Goal: Task Accomplishment & Management: Use online tool/utility

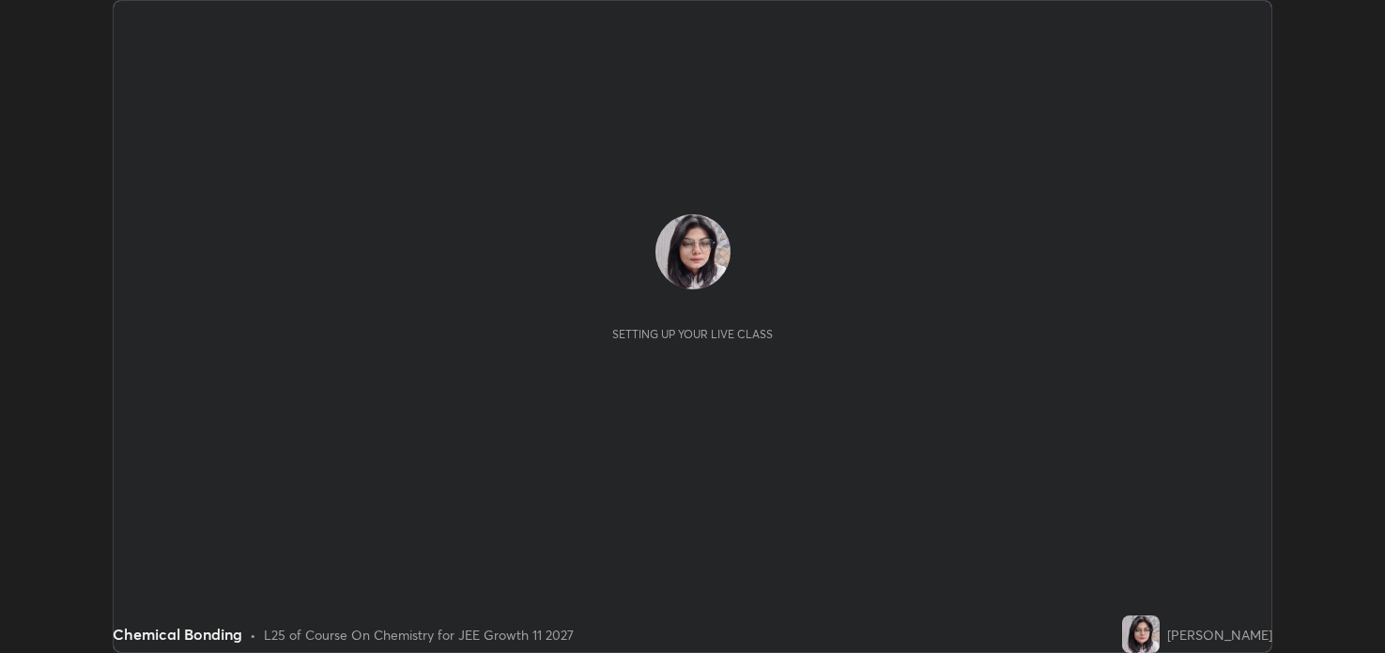
scroll to position [653, 1384]
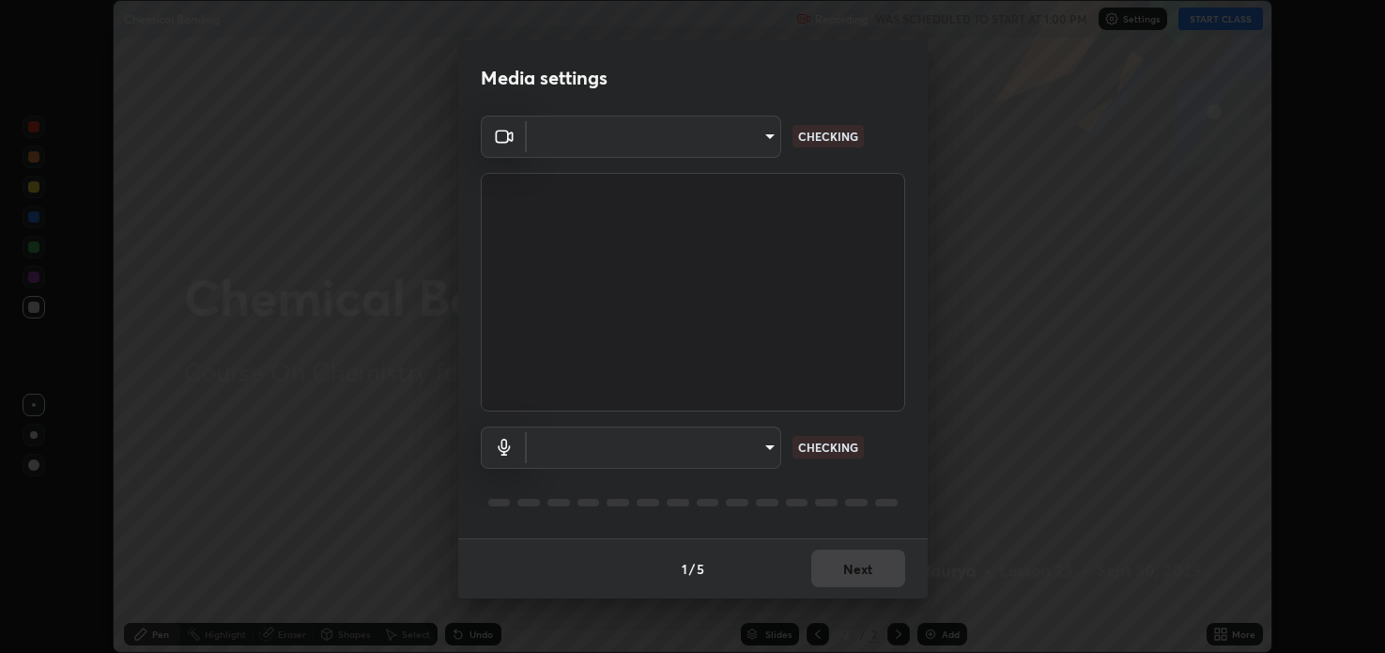
type input "2c59b190f107927fcb55c6cdfe149e37458de3dbae8a46ba74a2f9008a67dca9"
type input "communications"
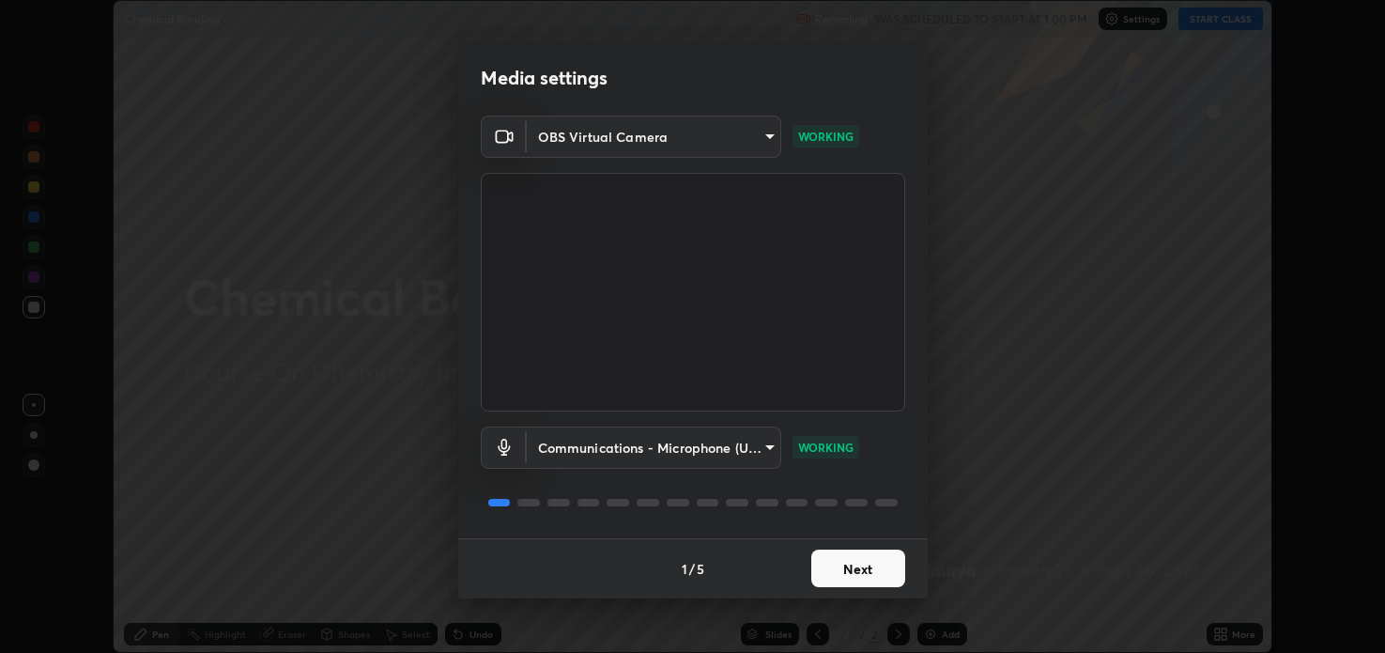
click at [837, 561] on button "Next" at bounding box center [858, 568] width 94 height 38
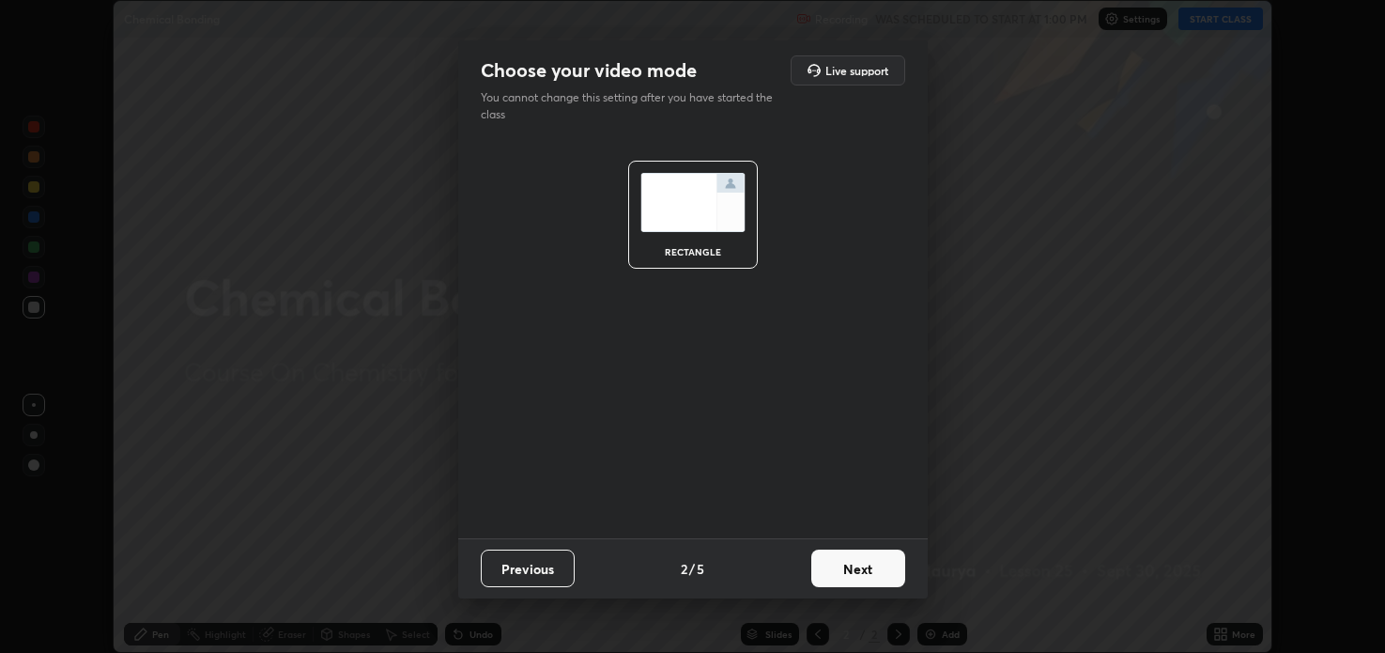
click at [867, 569] on button "Next" at bounding box center [858, 568] width 94 height 38
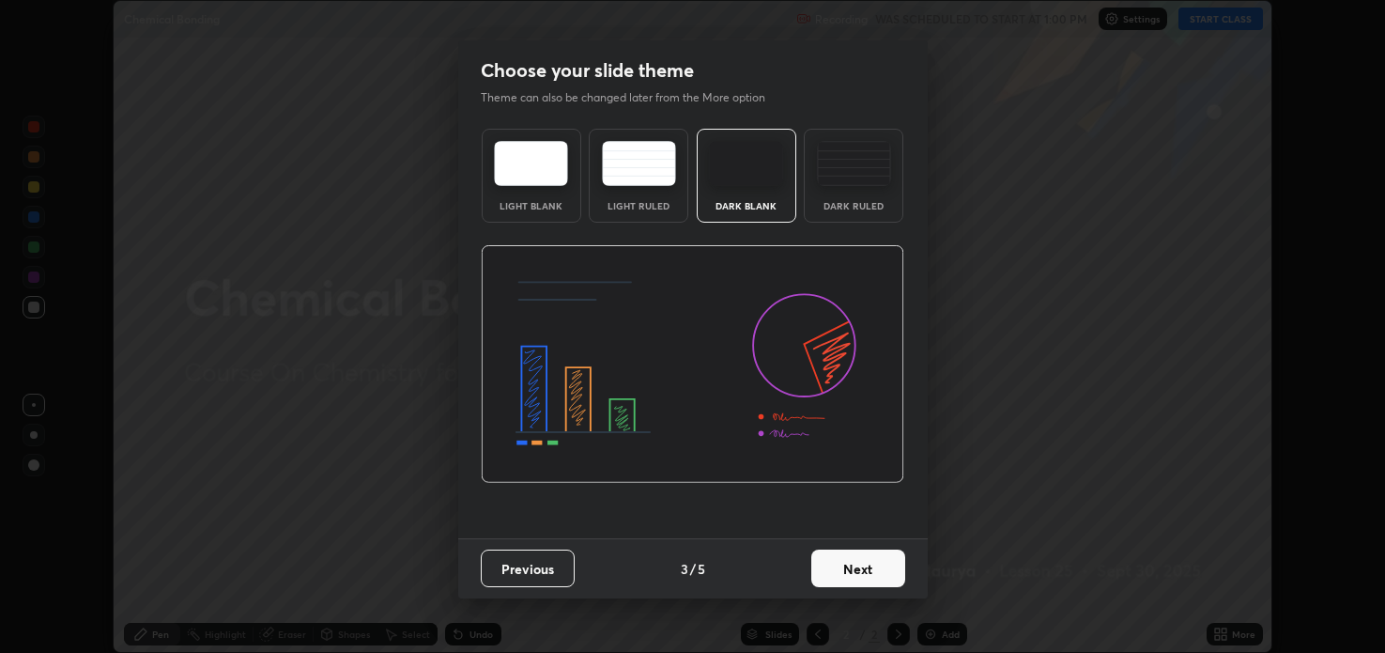
click at [855, 570] on button "Next" at bounding box center [858, 568] width 94 height 38
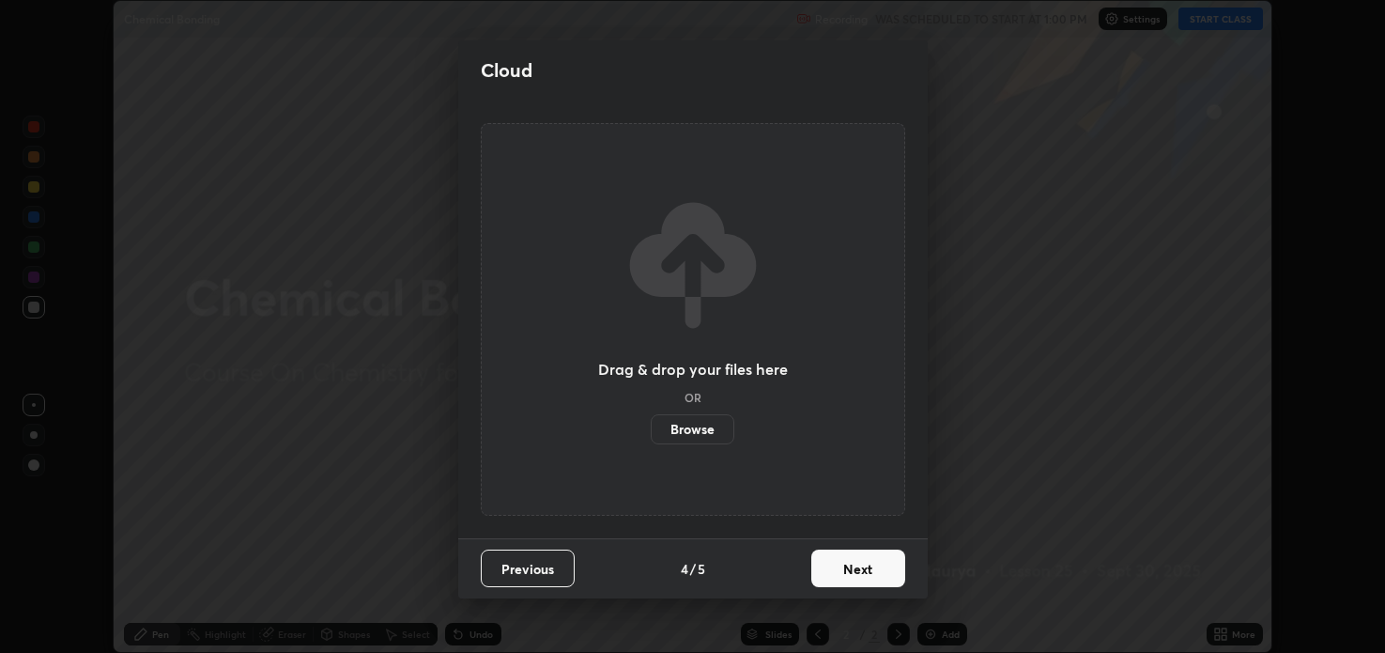
click at [848, 568] on button "Next" at bounding box center [858, 568] width 94 height 38
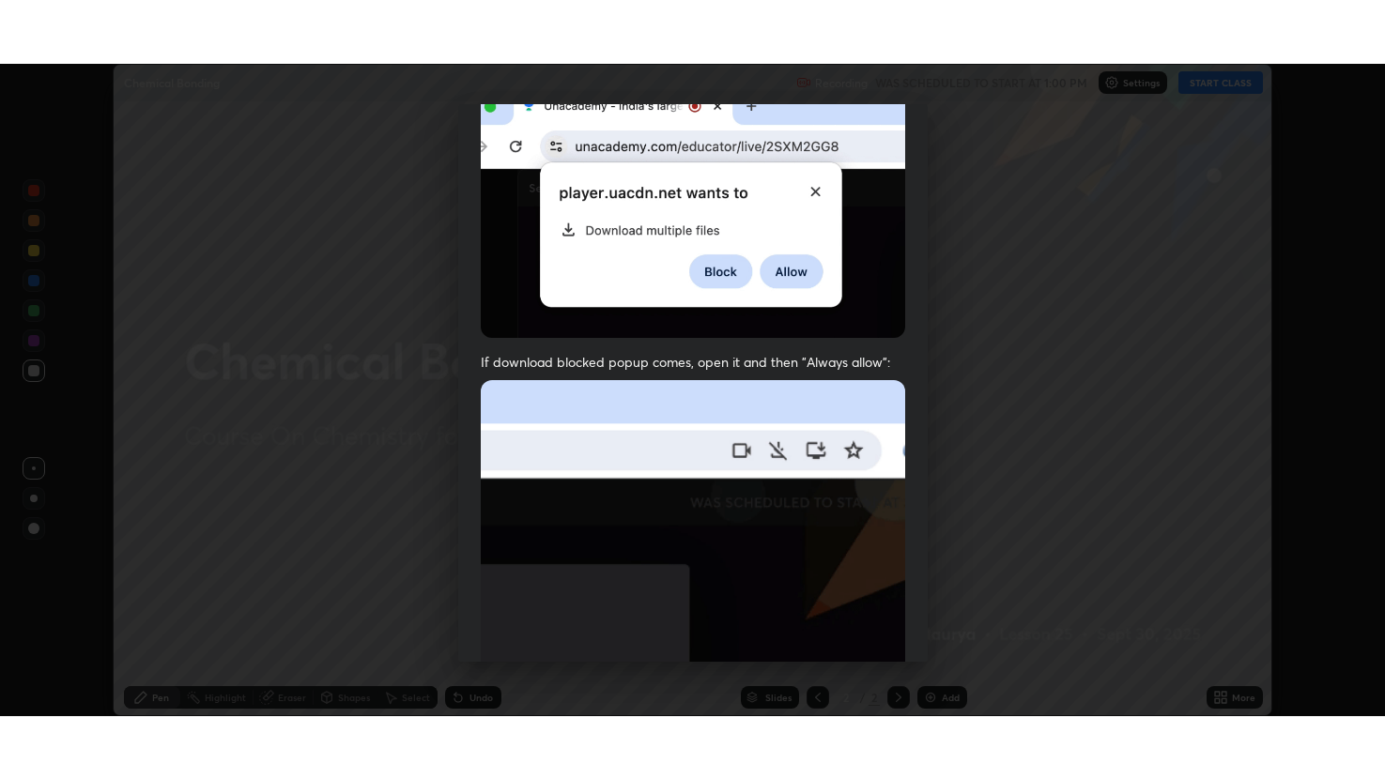
scroll to position [380, 0]
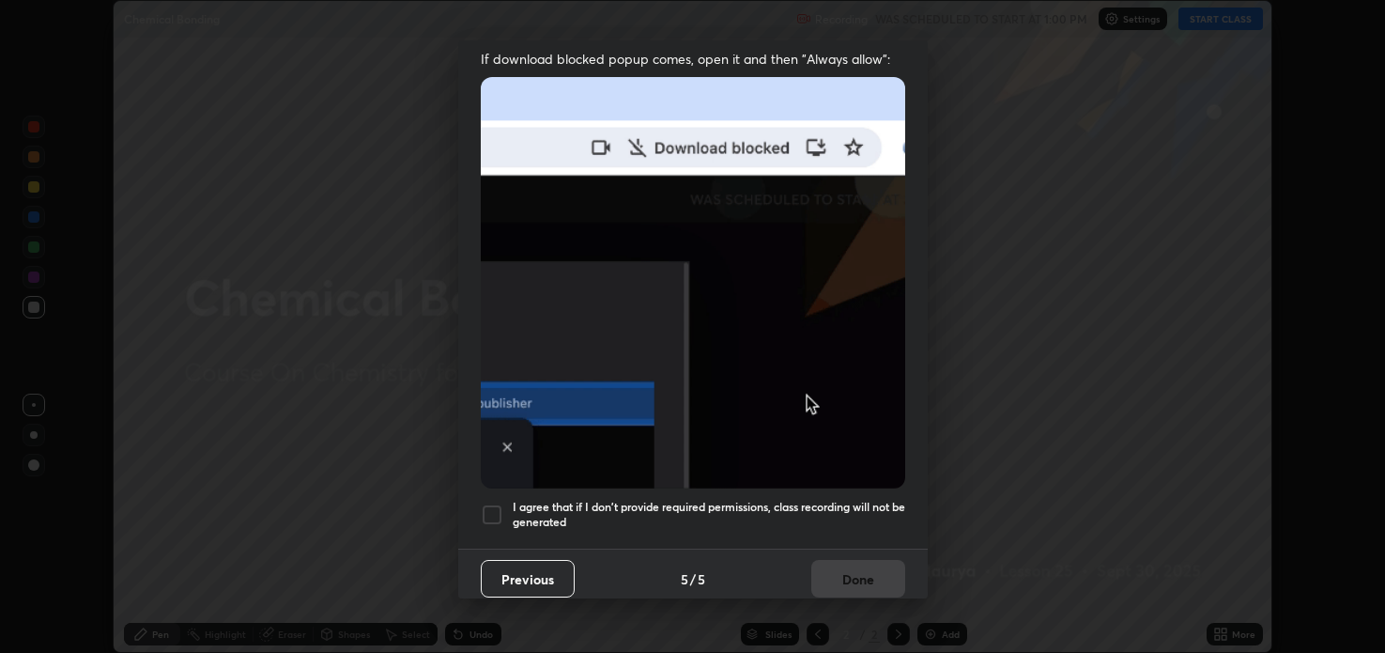
click at [490, 504] on div at bounding box center [492, 514] width 23 height 23
click at [837, 573] on button "Done" at bounding box center [858, 579] width 94 height 38
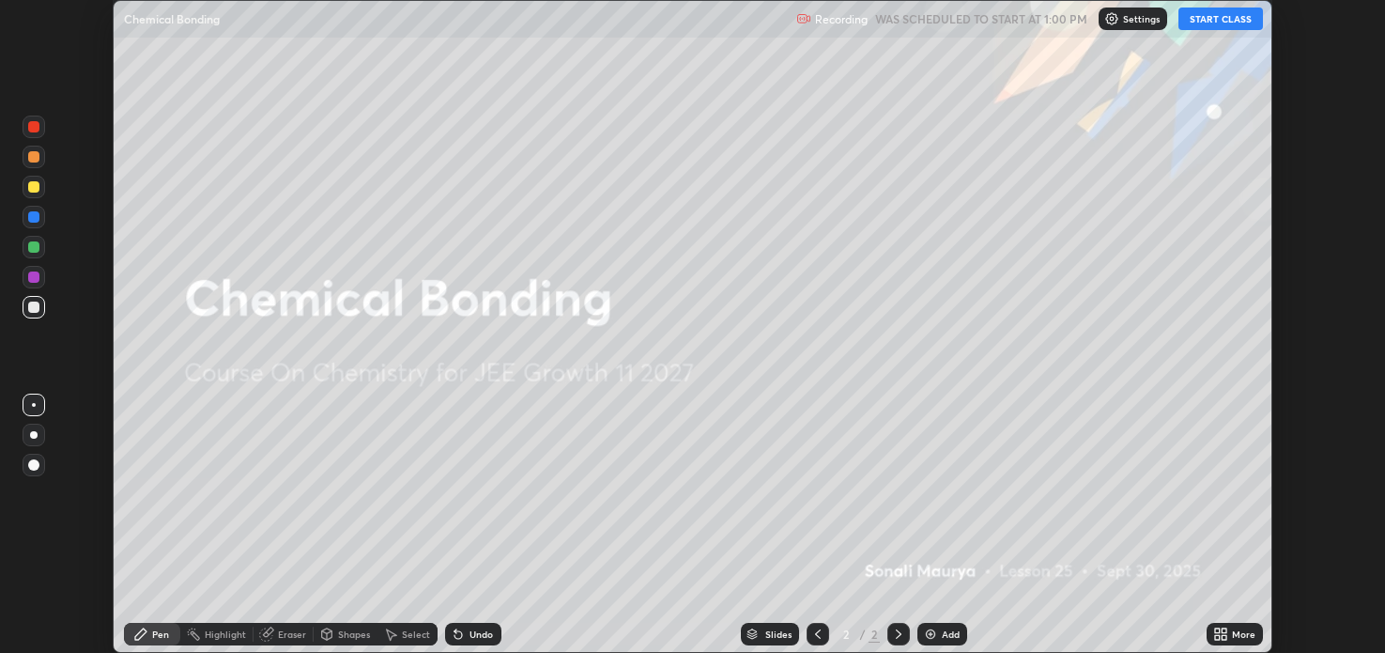
click at [1220, 23] on button "START CLASS" at bounding box center [1220, 19] width 85 height 23
click at [1234, 633] on div "More" at bounding box center [1243, 633] width 23 height 9
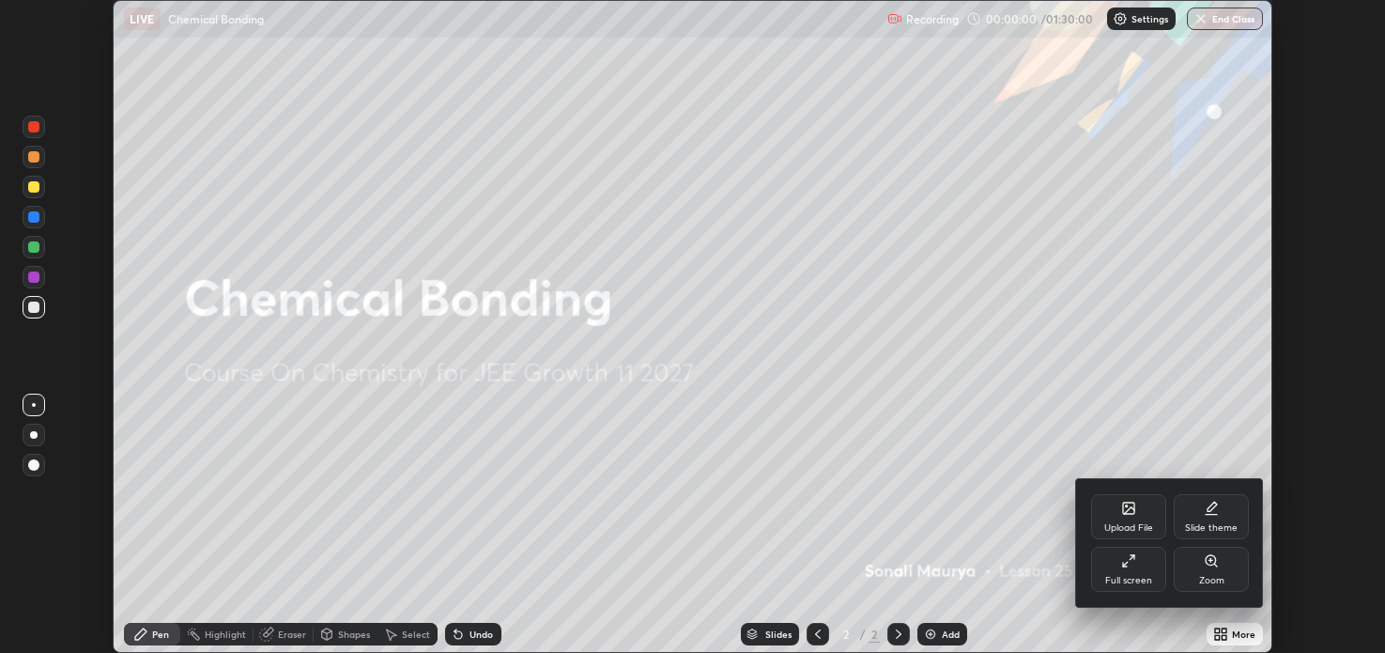
click at [1130, 520] on div "Upload File" at bounding box center [1128, 516] width 75 height 45
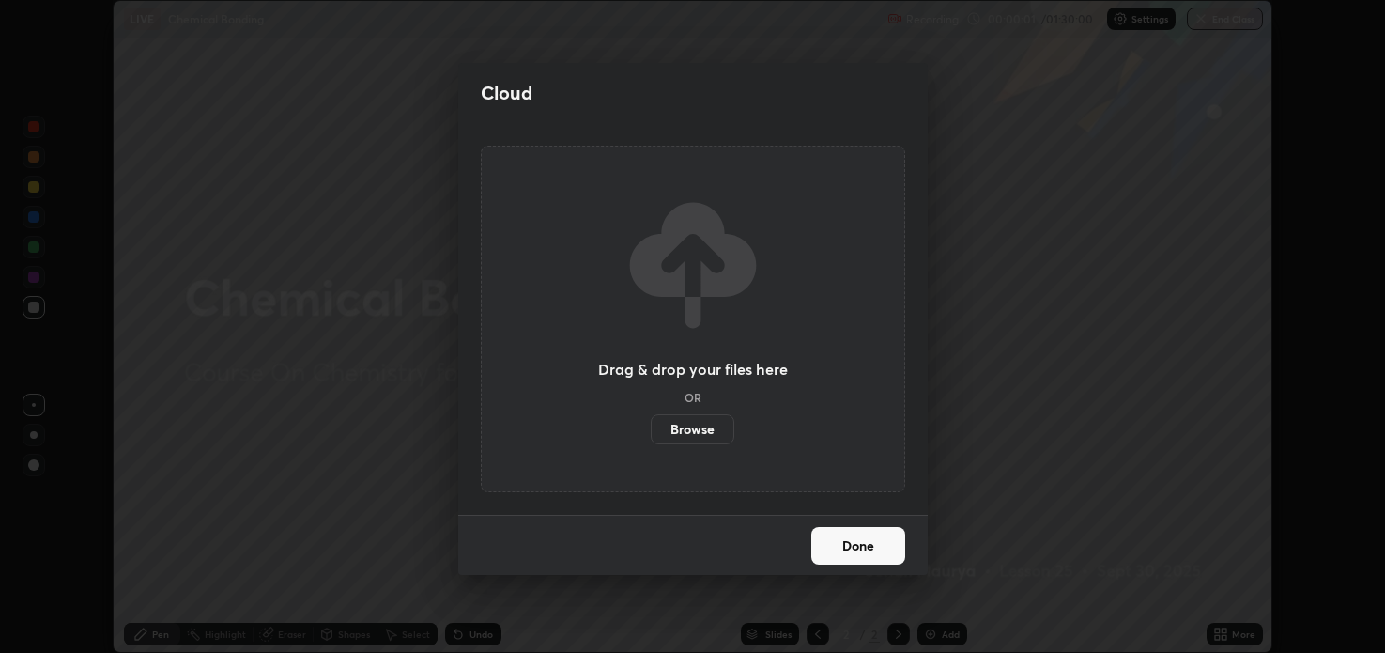
click at [1090, 433] on div "Cloud Drag & drop your files here OR Browse Done" at bounding box center [692, 326] width 1385 height 653
click at [861, 563] on button "Done" at bounding box center [858, 546] width 94 height 38
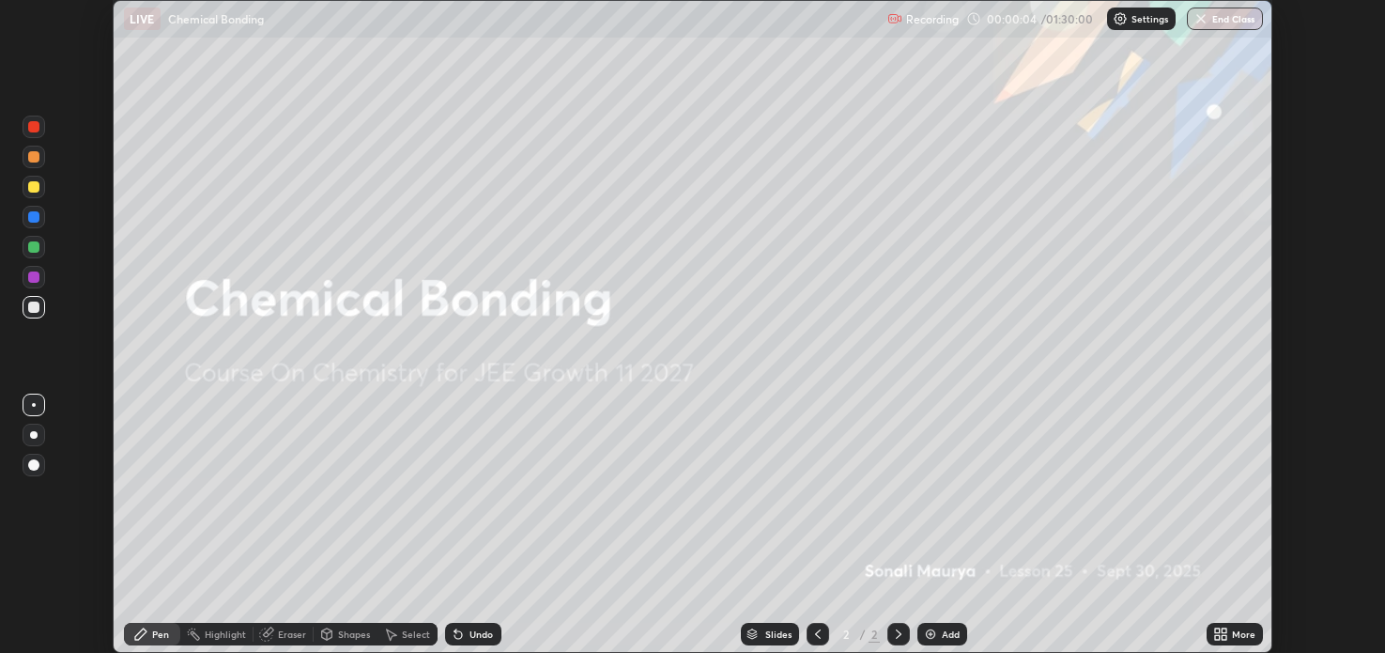
click at [1224, 630] on icon at bounding box center [1223, 630] width 5 height 5
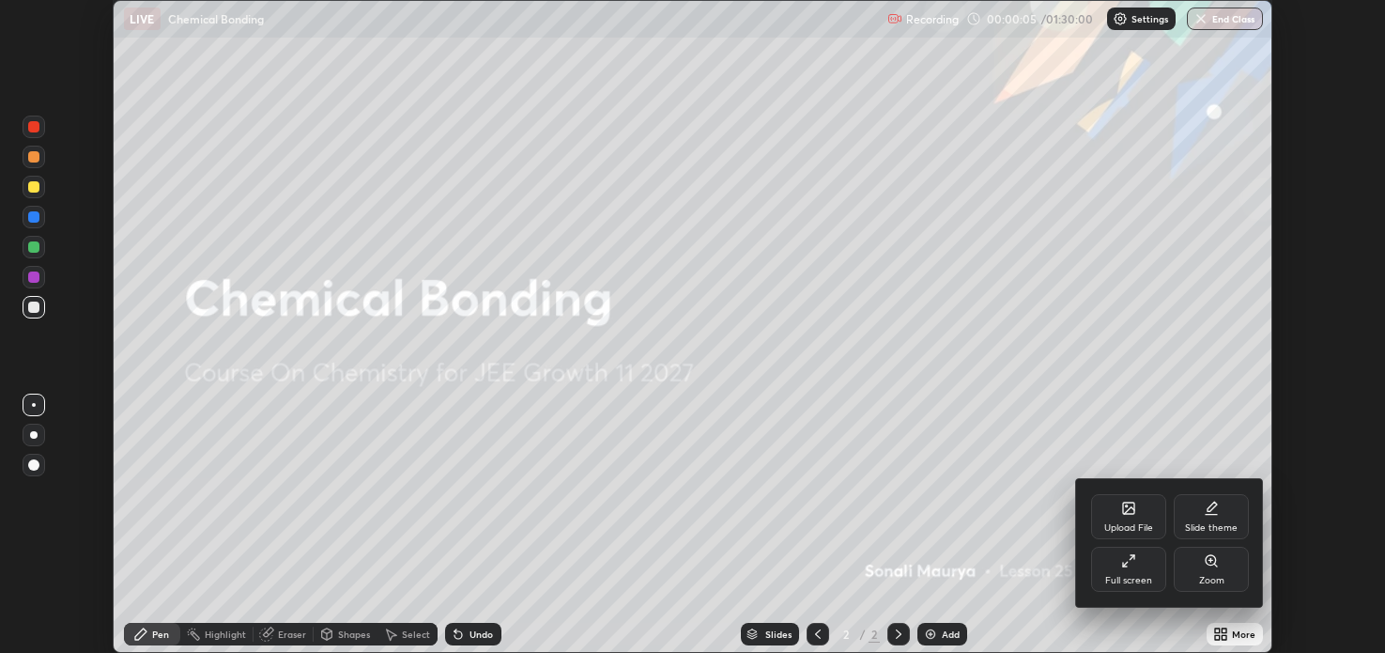
click at [1127, 565] on icon at bounding box center [1125, 564] width 4 height 4
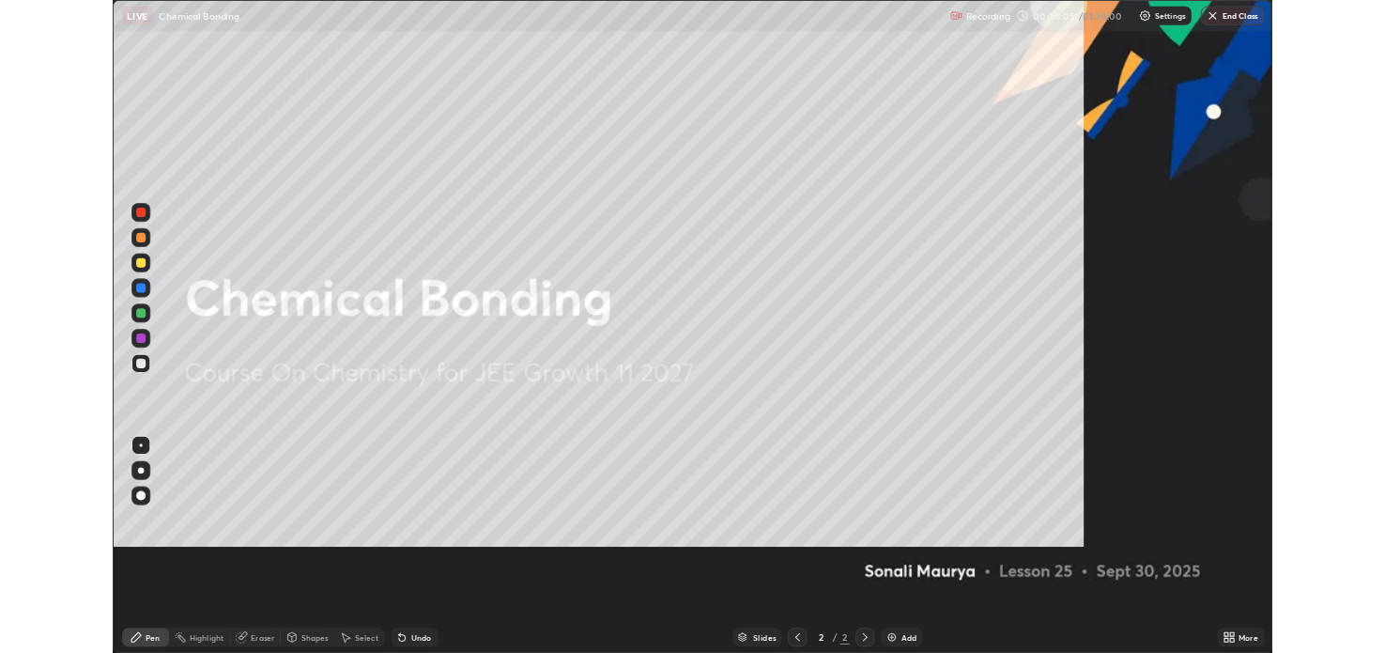
scroll to position [779, 1385]
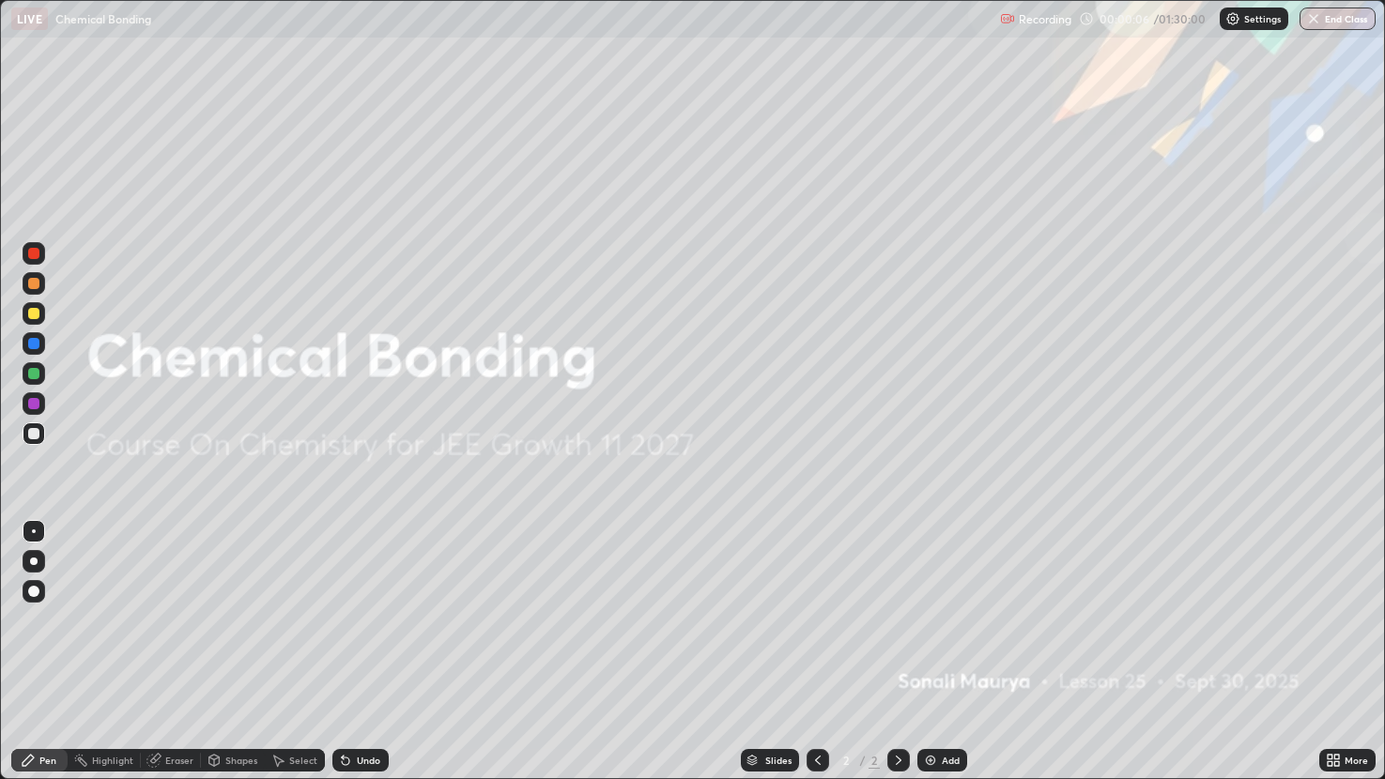
click at [935, 652] on img at bounding box center [930, 760] width 15 height 15
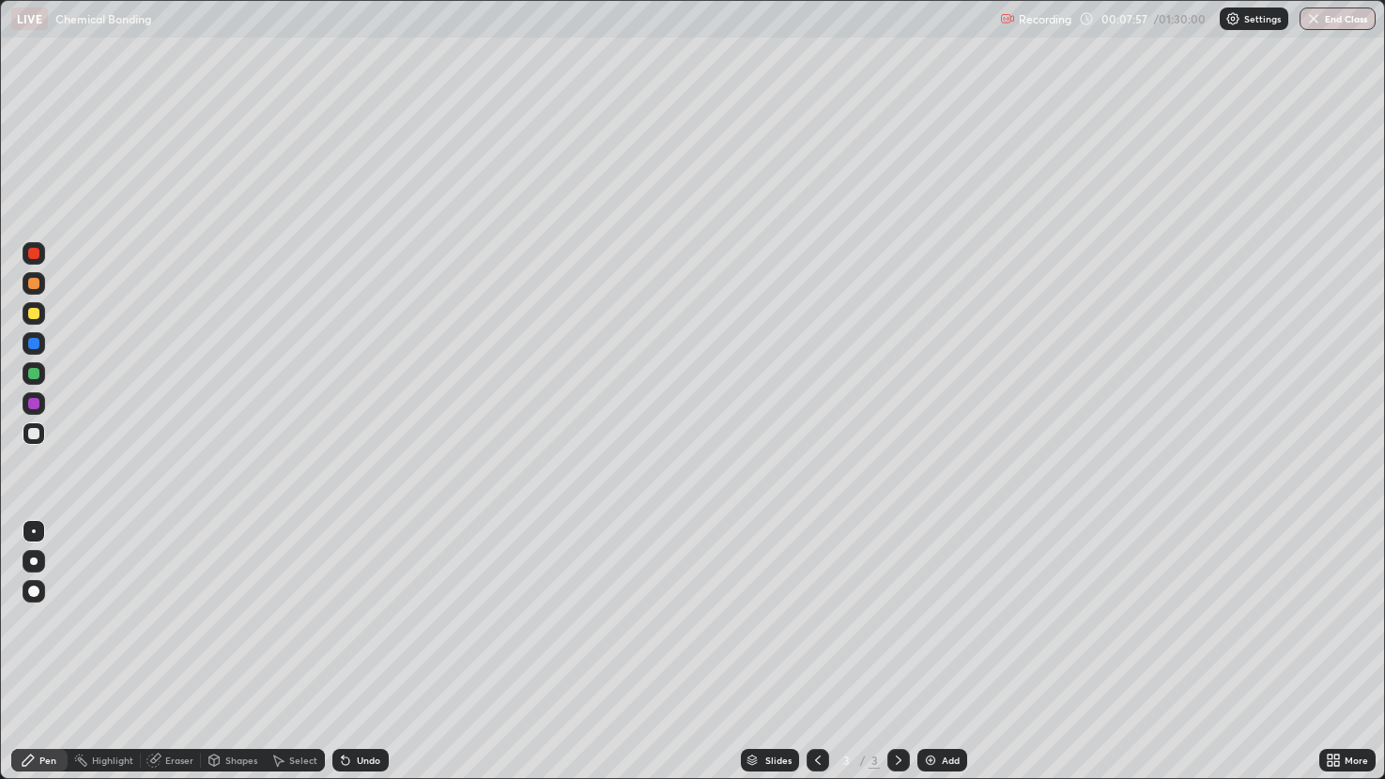
click at [32, 404] on div at bounding box center [33, 403] width 11 height 11
click at [961, 652] on div "Add" at bounding box center [942, 760] width 50 height 23
click at [38, 283] on div at bounding box center [33, 283] width 11 height 11
click at [34, 437] on div at bounding box center [33, 433] width 11 height 11
click at [810, 652] on icon at bounding box center [817, 760] width 15 height 15
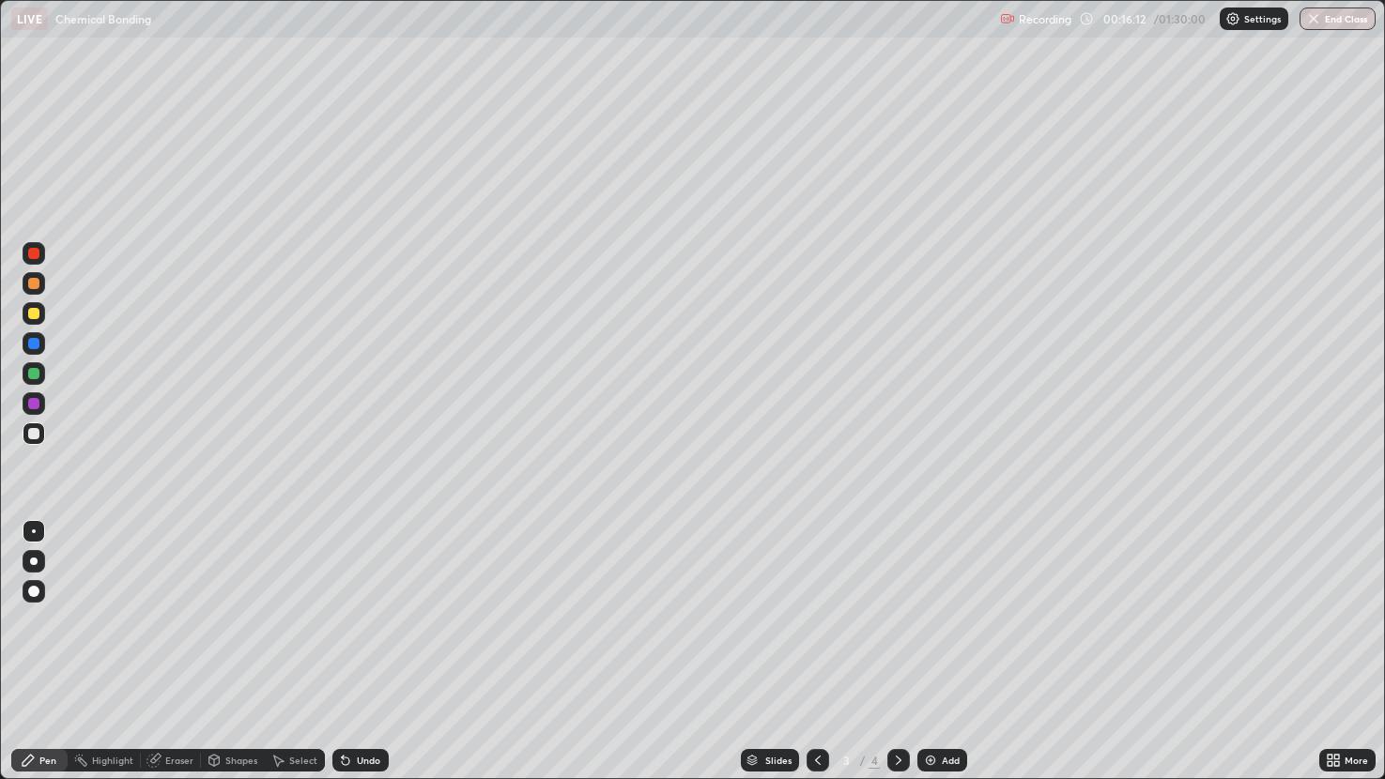
click at [897, 652] on icon at bounding box center [898, 760] width 15 height 15
click at [887, 652] on div at bounding box center [898, 760] width 23 height 23
click at [940, 652] on div "Add" at bounding box center [942, 760] width 50 height 23
click at [816, 652] on icon at bounding box center [817, 760] width 15 height 15
click at [906, 652] on div at bounding box center [898, 760] width 23 height 23
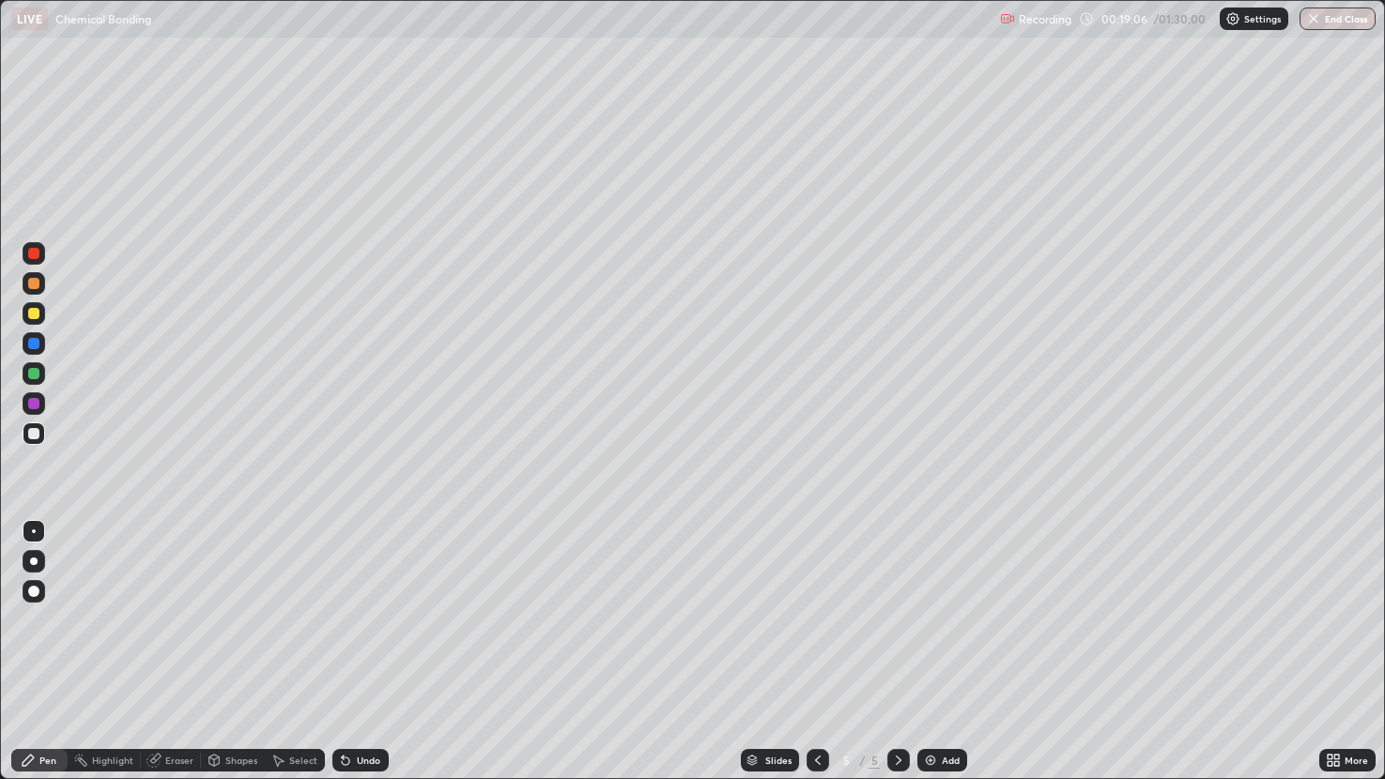
click at [819, 652] on icon at bounding box center [817, 760] width 15 height 15
click at [169, 652] on div "Eraser" at bounding box center [171, 760] width 60 height 23
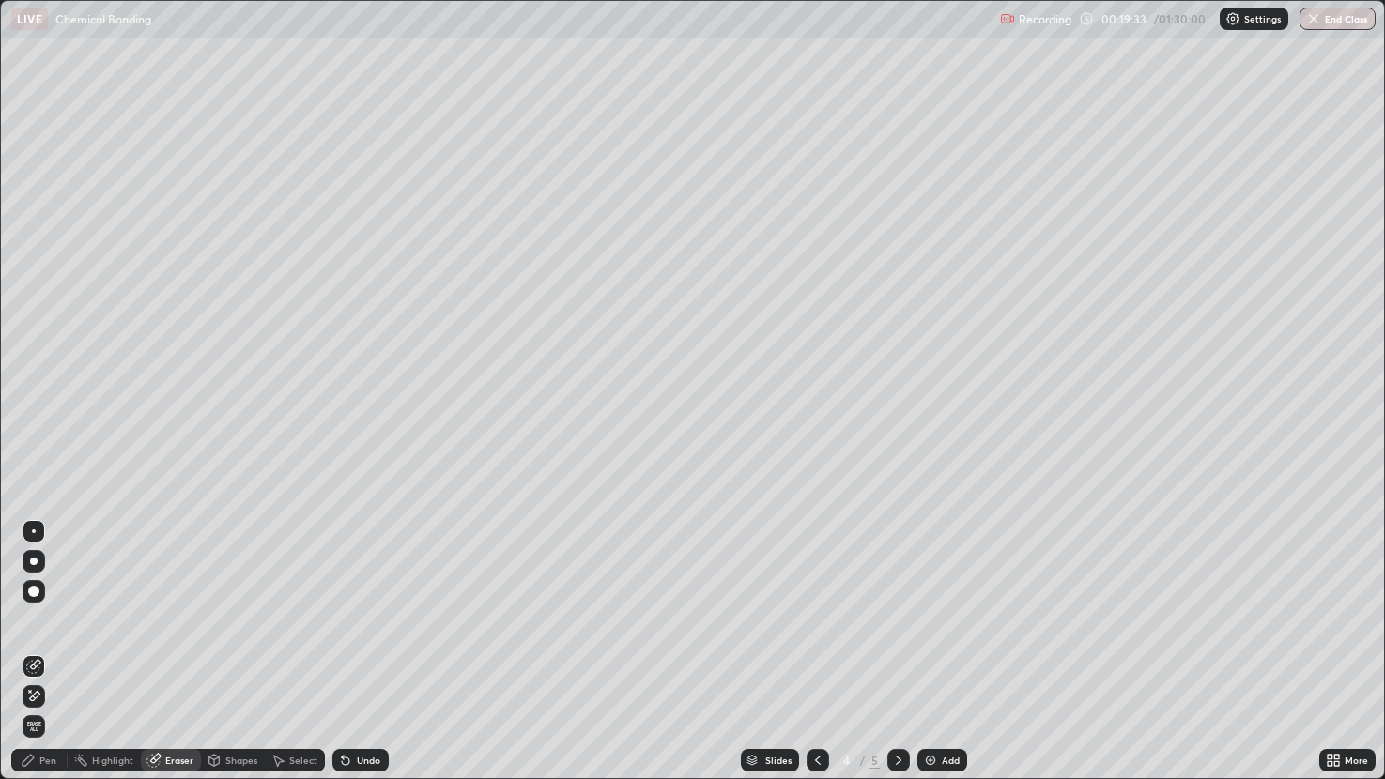
click at [41, 652] on div "Pen" at bounding box center [47, 760] width 17 height 9
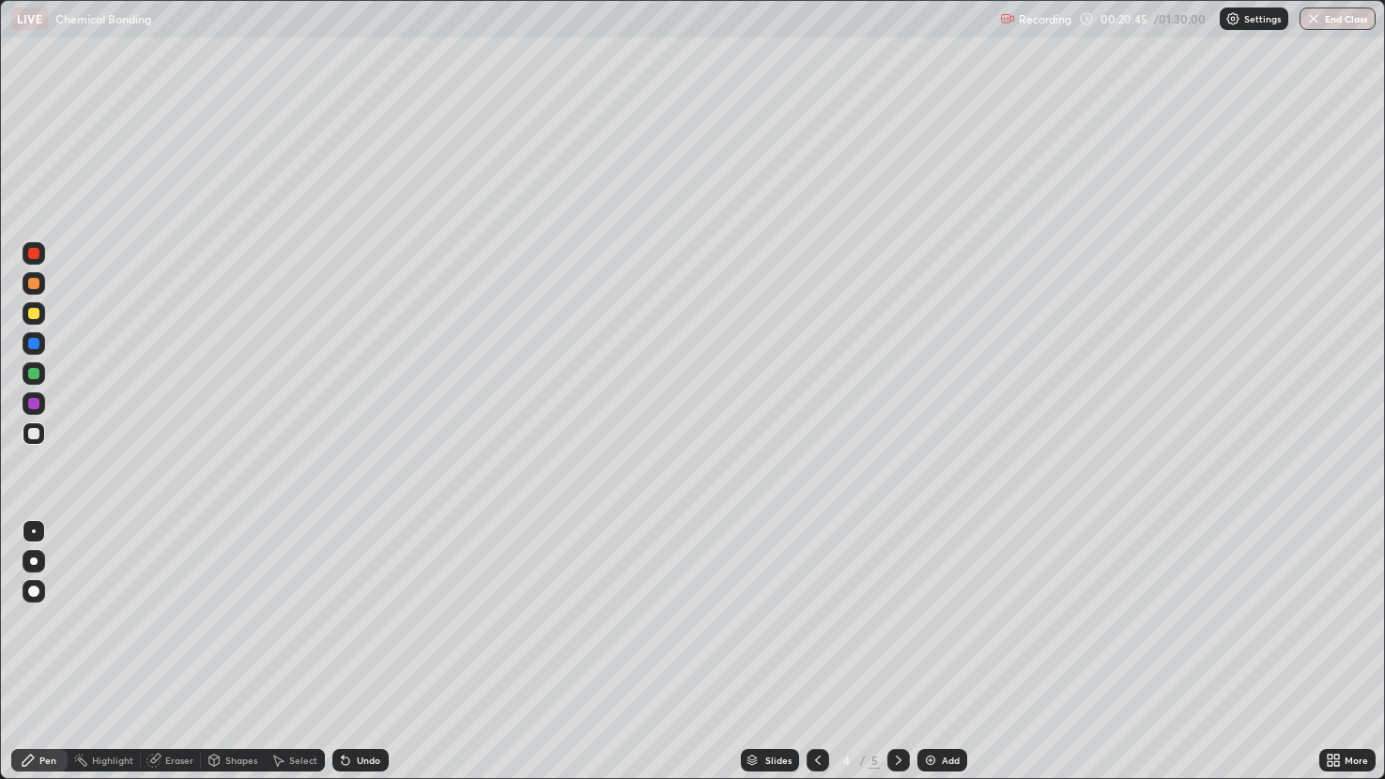
click at [887, 652] on div at bounding box center [898, 760] width 23 height 23
click at [936, 652] on img at bounding box center [930, 760] width 15 height 15
click at [36, 283] on div at bounding box center [33, 283] width 11 height 11
click at [301, 652] on div "Select" at bounding box center [303, 760] width 28 height 9
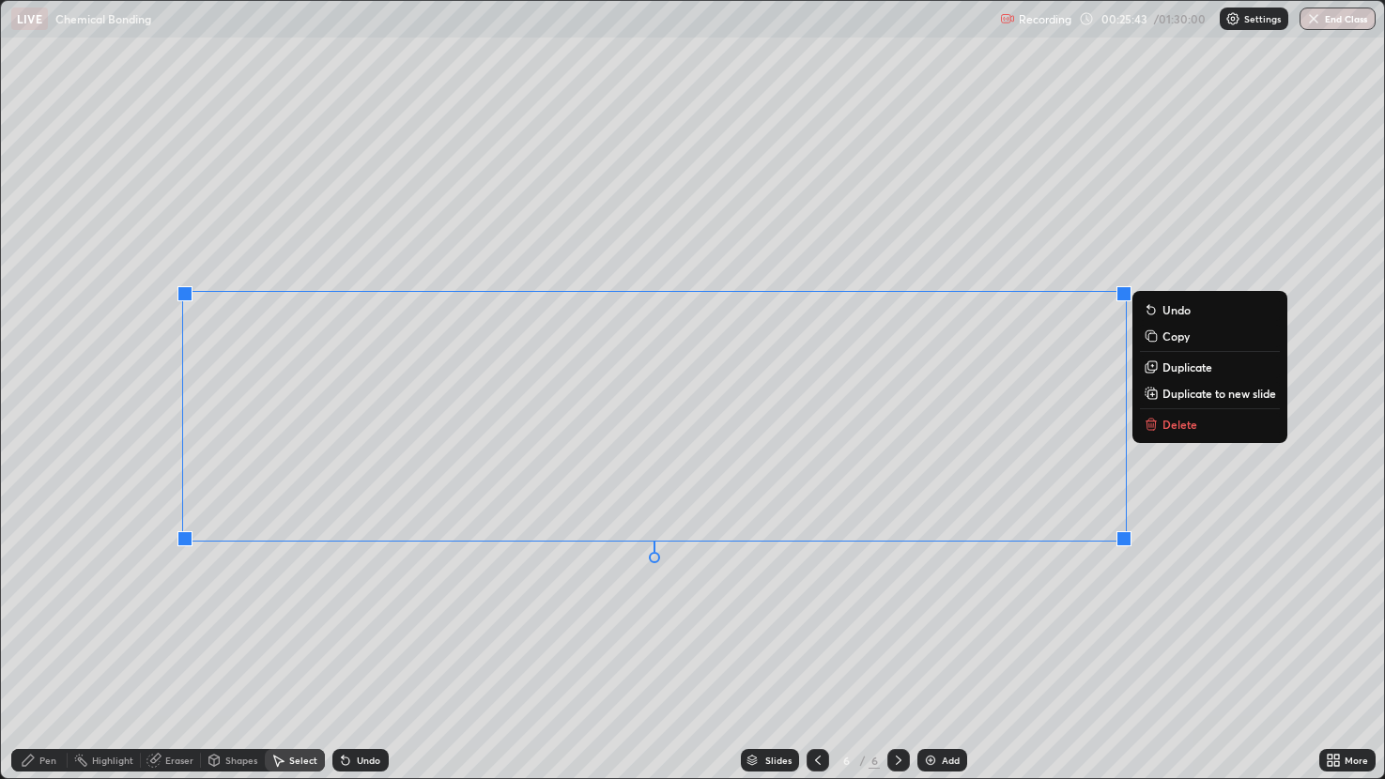
click at [1182, 428] on p "Delete" at bounding box center [1179, 424] width 35 height 15
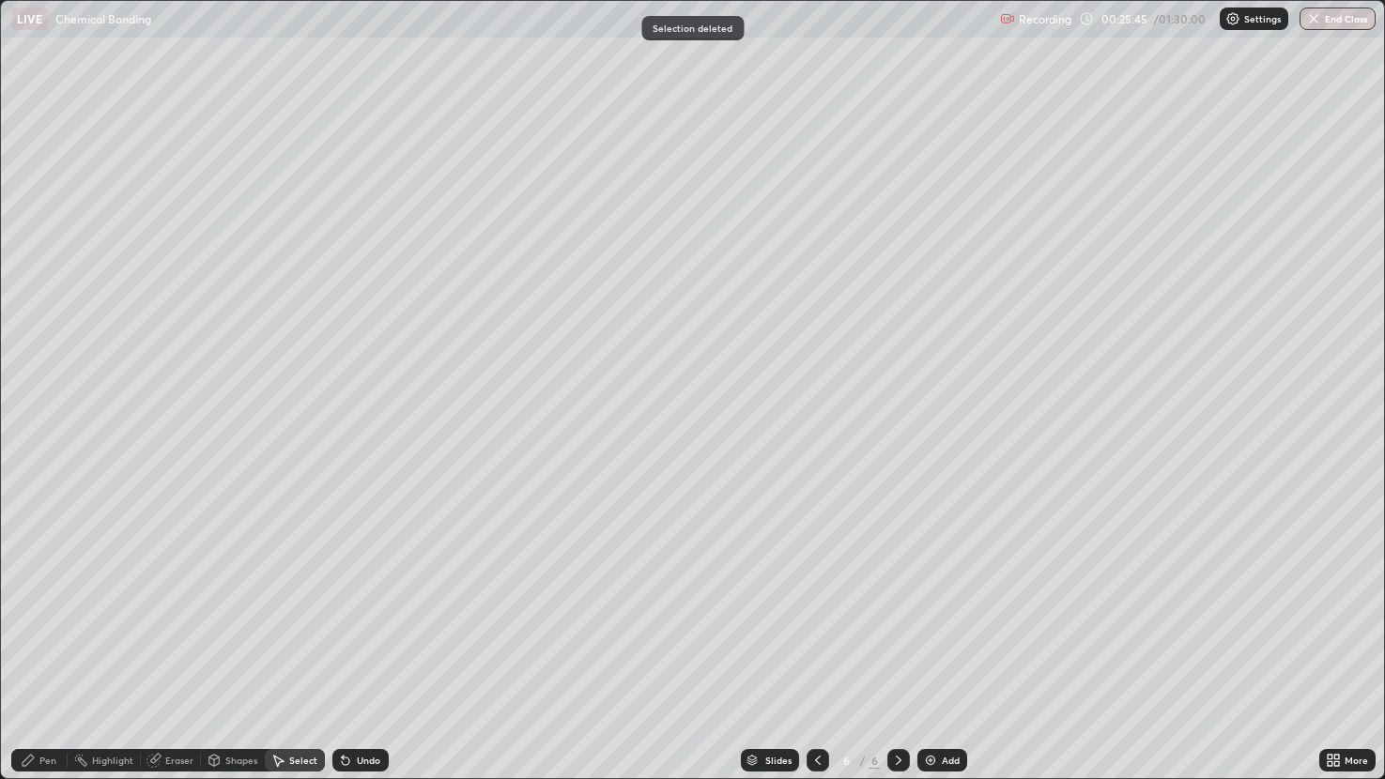
click at [50, 652] on div "Pen" at bounding box center [47, 760] width 17 height 9
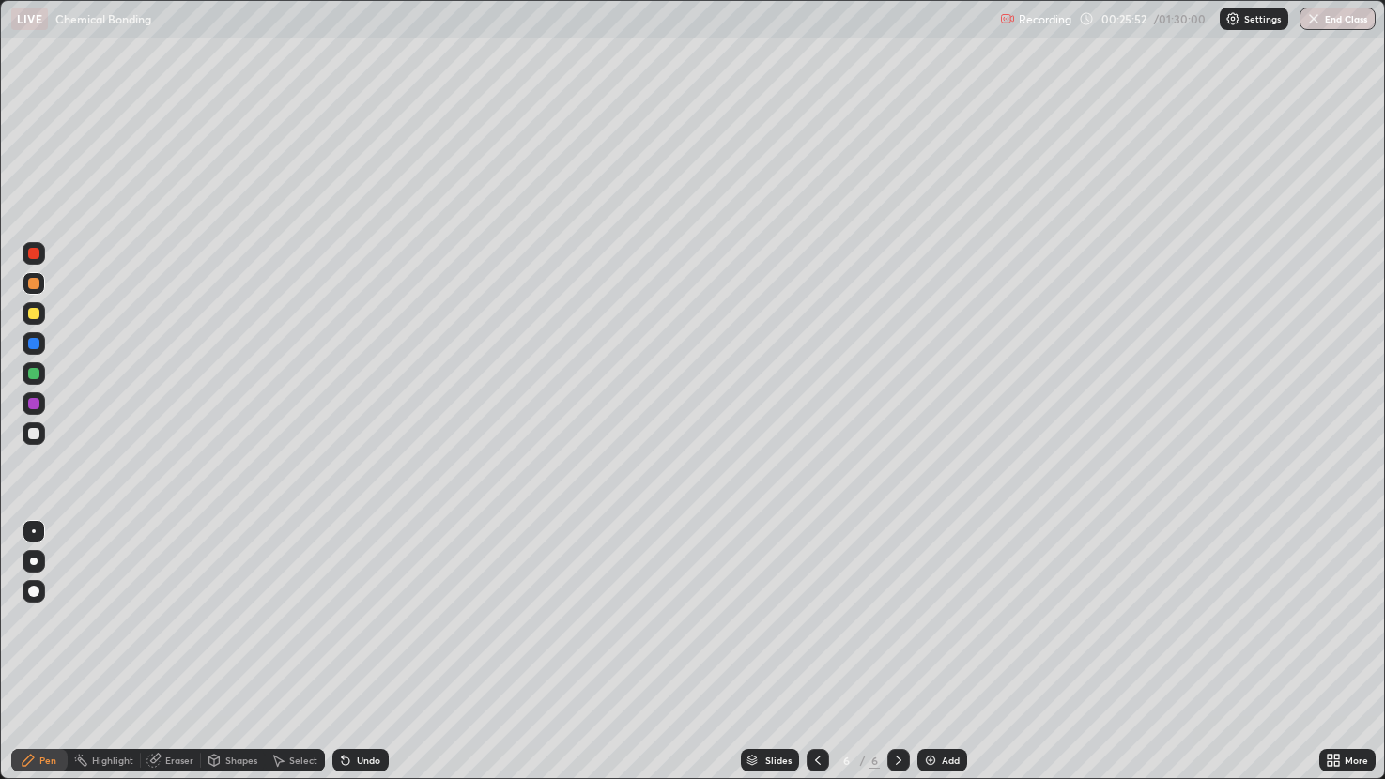
click at [357, 652] on div "Undo" at bounding box center [368, 760] width 23 height 9
click at [33, 318] on div at bounding box center [33, 313] width 11 height 11
click at [170, 652] on div "Eraser" at bounding box center [179, 760] width 28 height 9
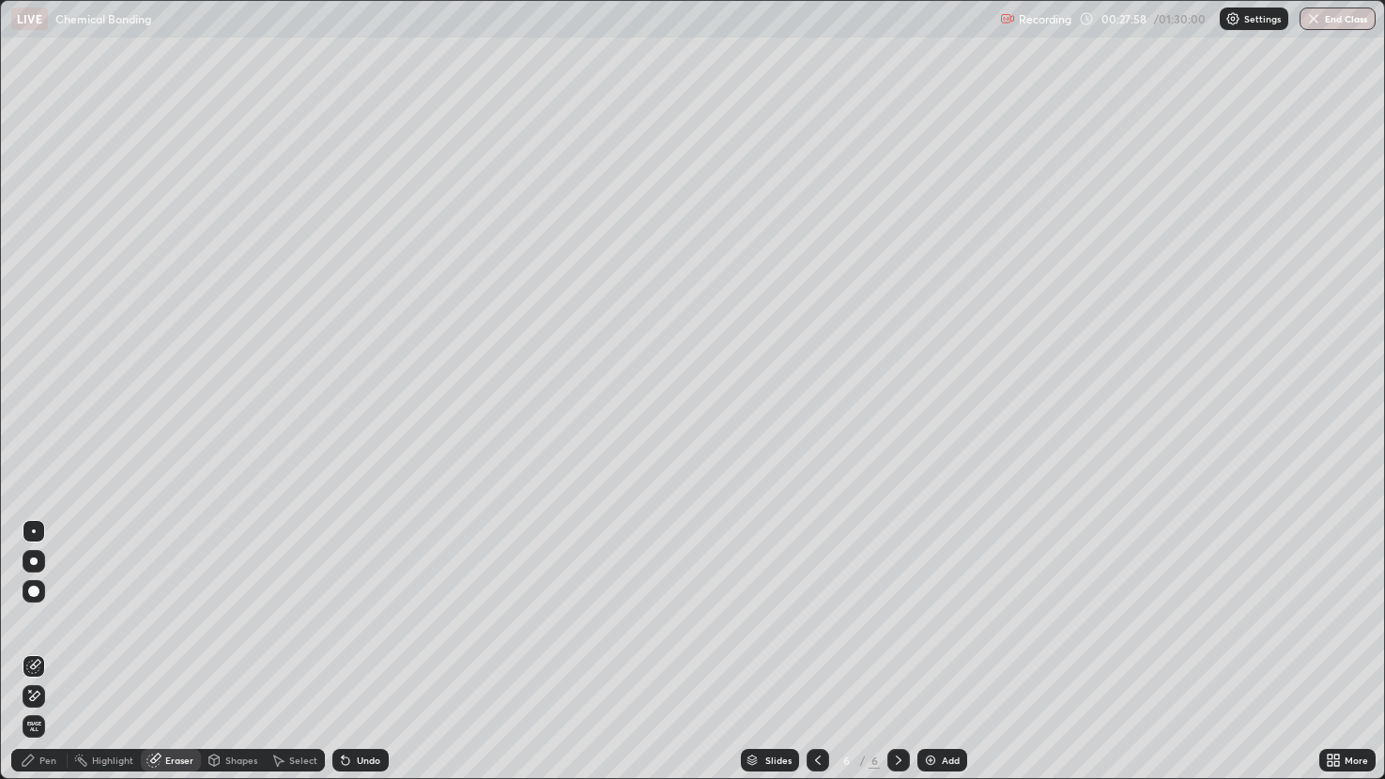
click at [37, 652] on div "Pen" at bounding box center [39, 760] width 56 height 23
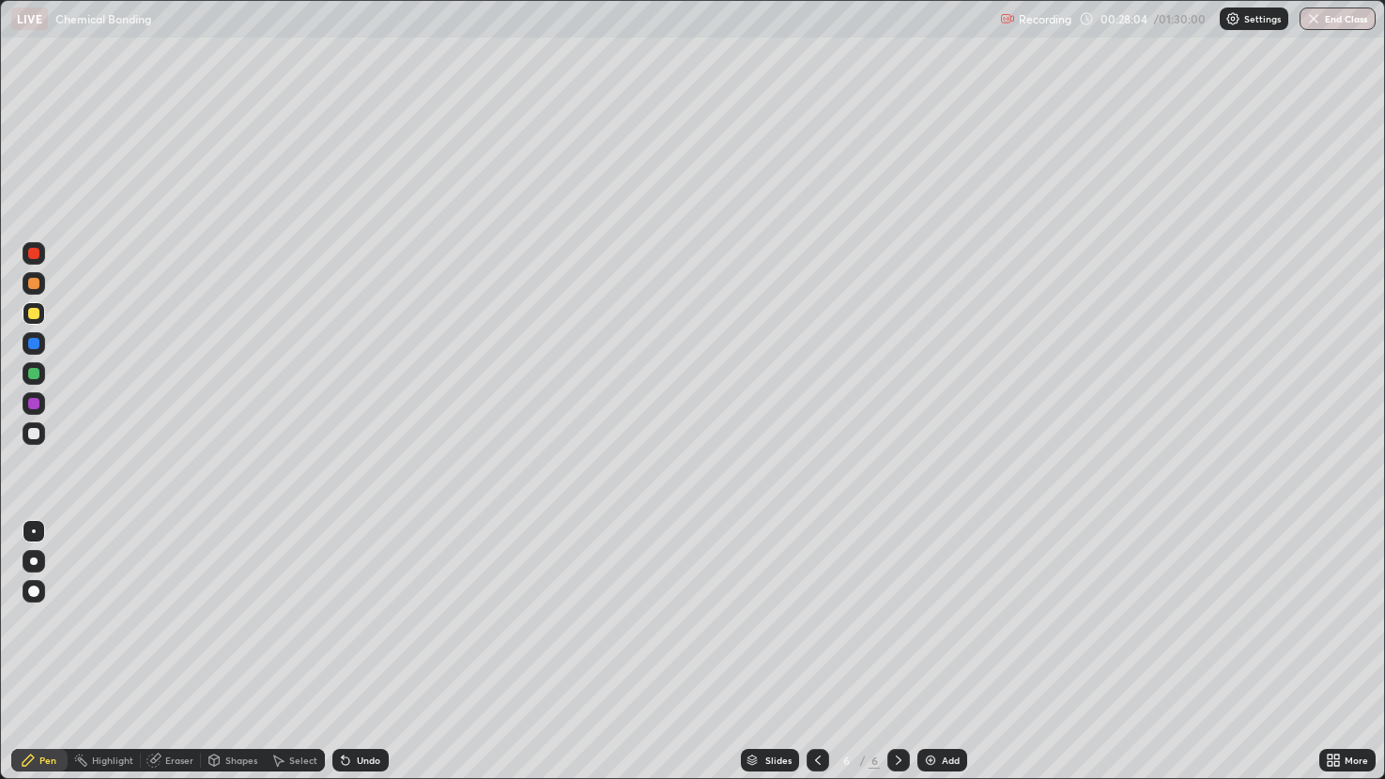
click at [360, 652] on div "Undo" at bounding box center [368, 760] width 23 height 9
click at [34, 344] on div at bounding box center [33, 343] width 11 height 11
click at [188, 652] on div "Eraser" at bounding box center [179, 760] width 28 height 9
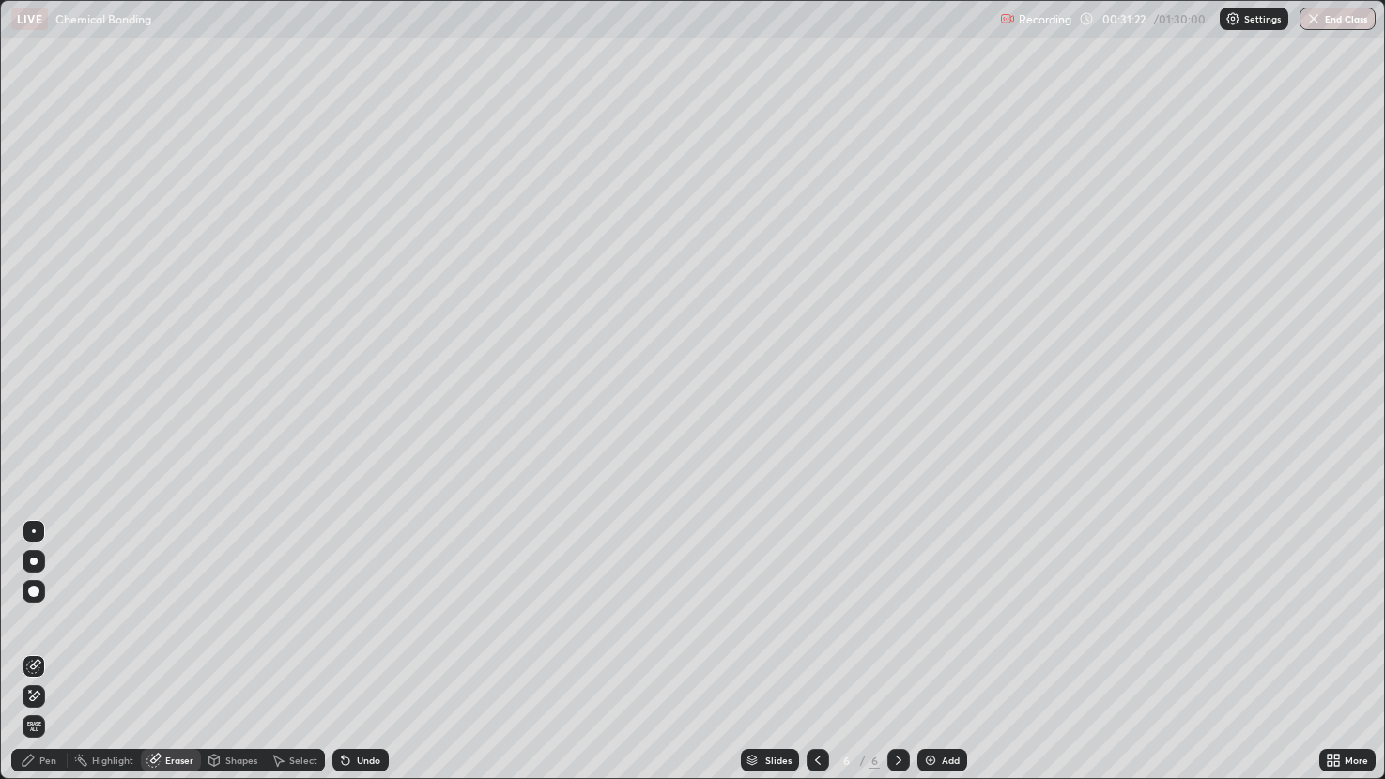
click at [42, 652] on div "Pen" at bounding box center [47, 760] width 17 height 9
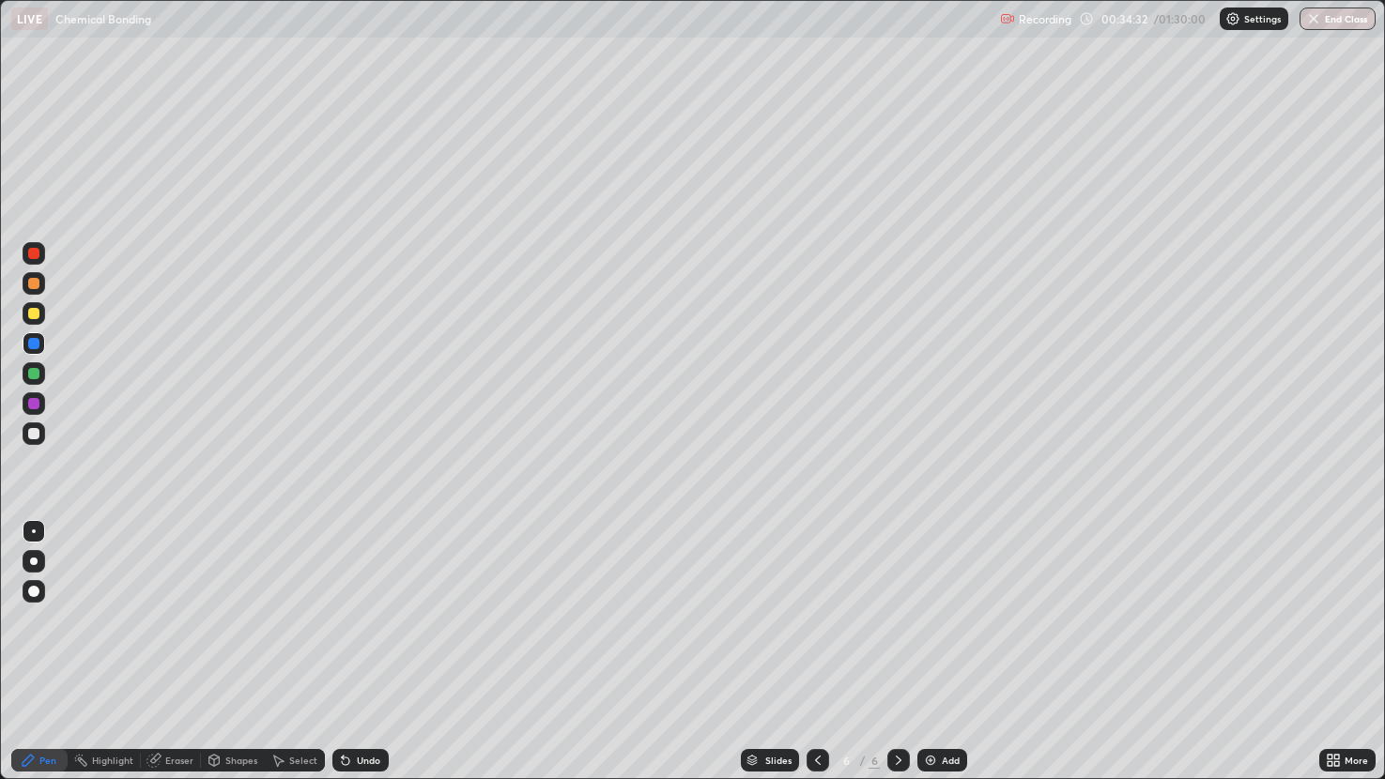
click at [942, 652] on div "Add" at bounding box center [951, 760] width 18 height 9
click at [189, 652] on div "Eraser" at bounding box center [179, 760] width 28 height 9
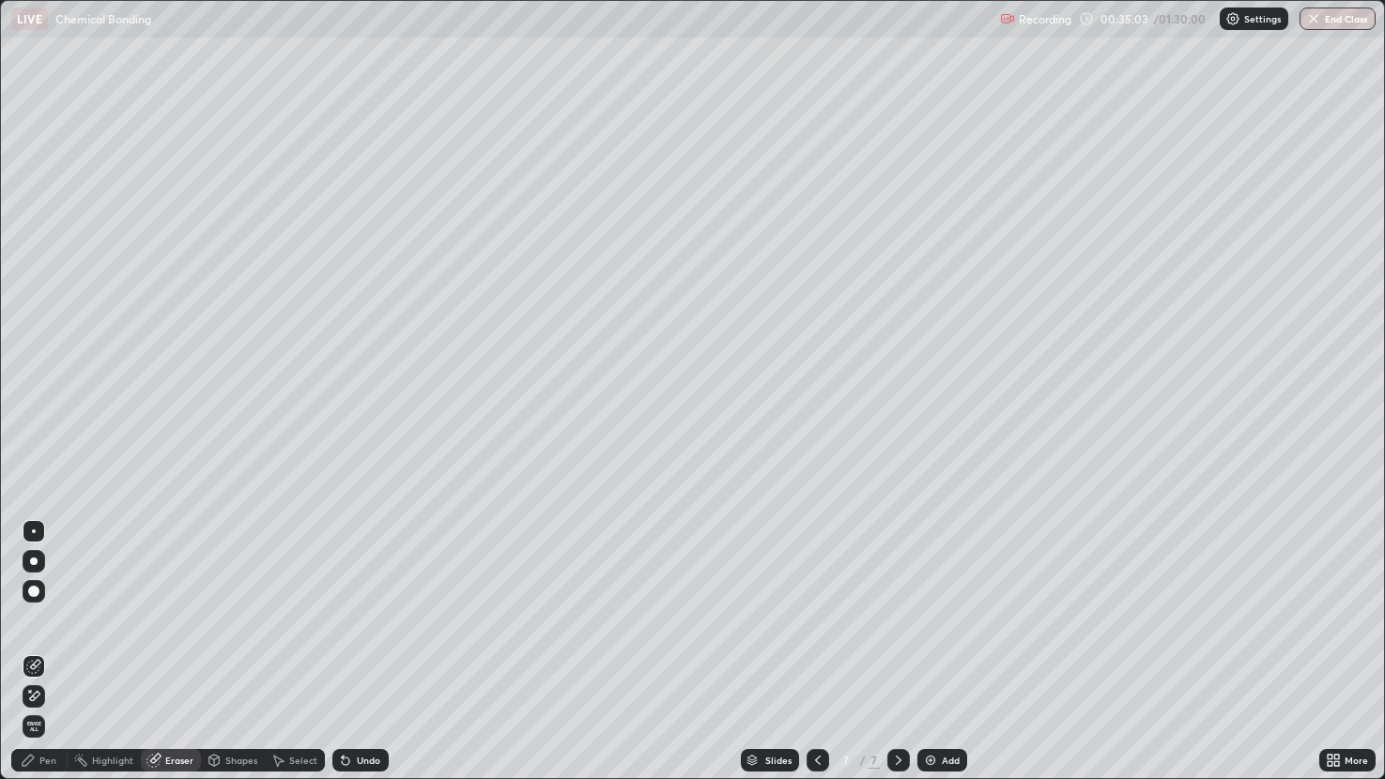
click at [45, 652] on div "Pen" at bounding box center [47, 760] width 17 height 9
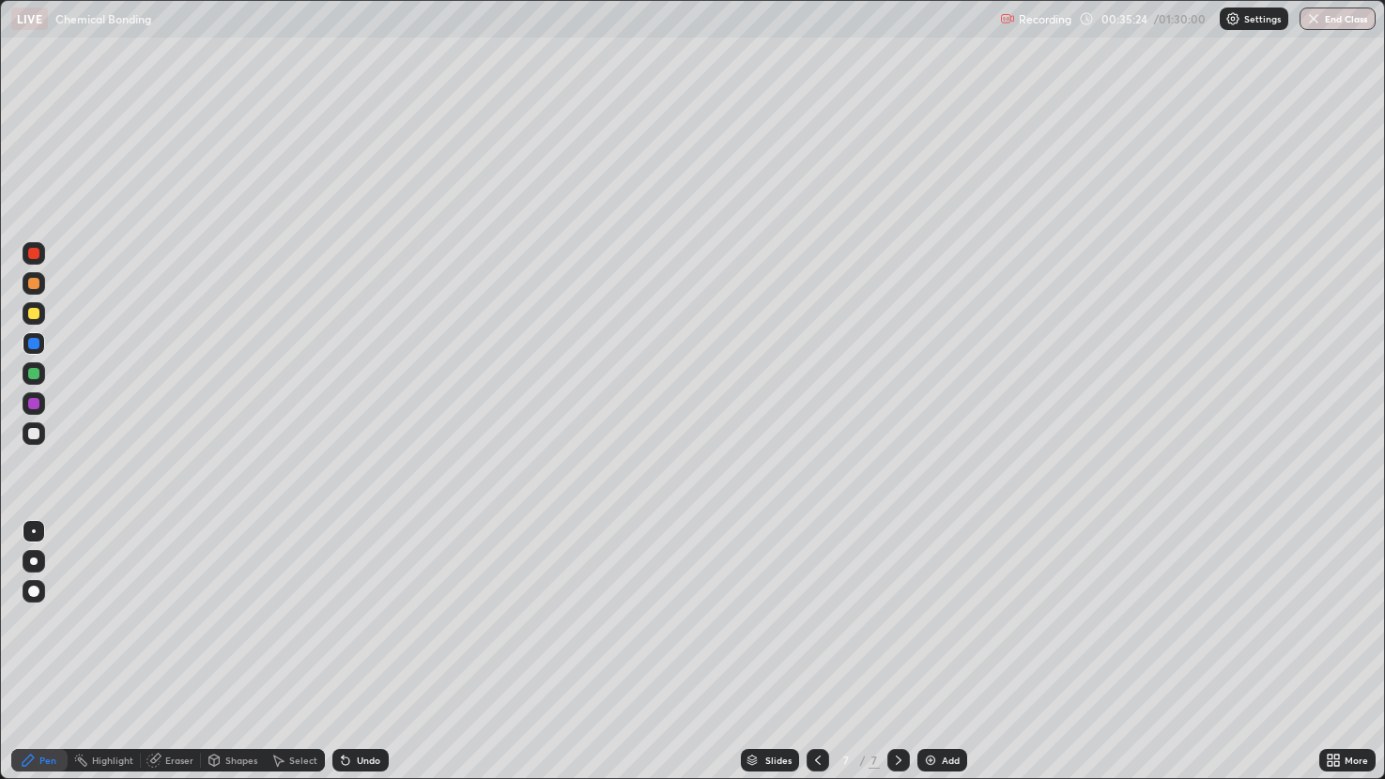
click at [189, 652] on div "Eraser" at bounding box center [179, 760] width 28 height 9
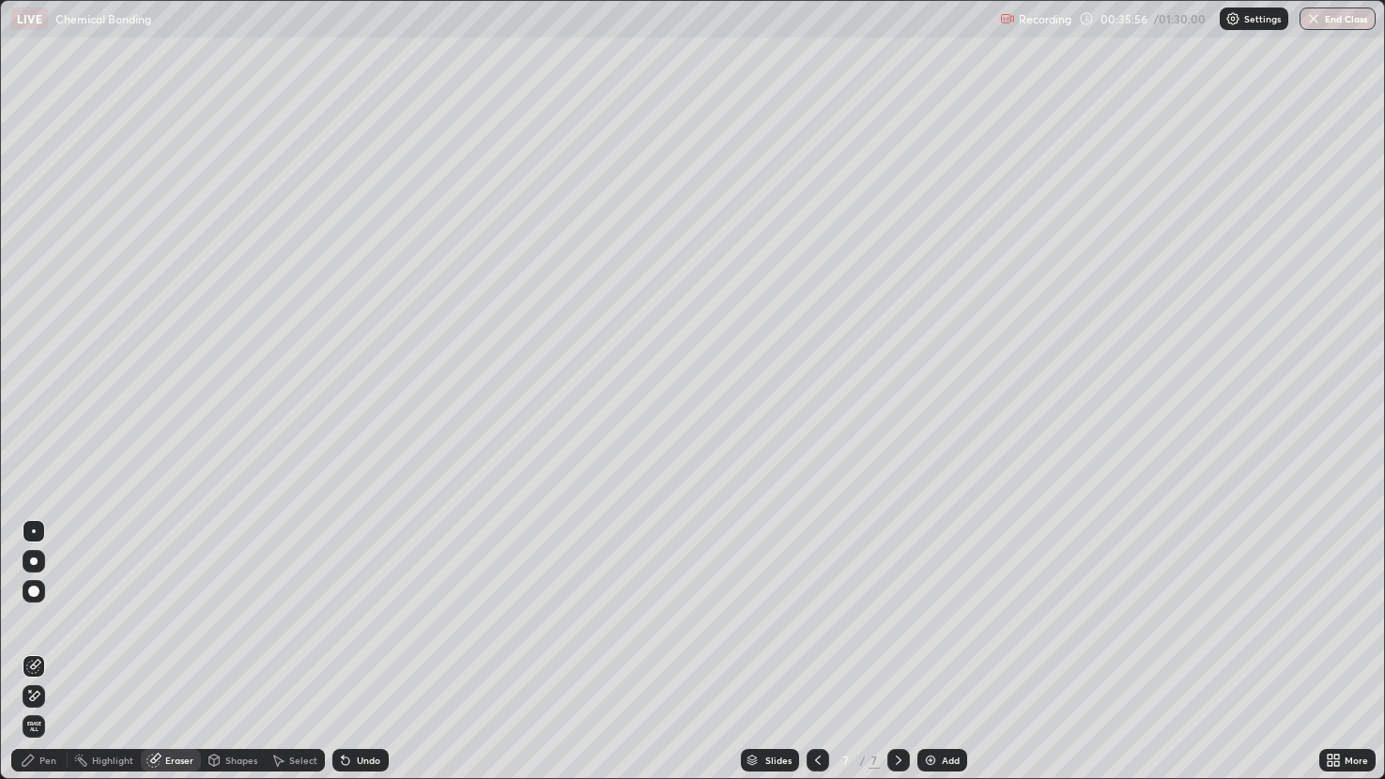
click at [46, 652] on div "Pen" at bounding box center [47, 760] width 17 height 9
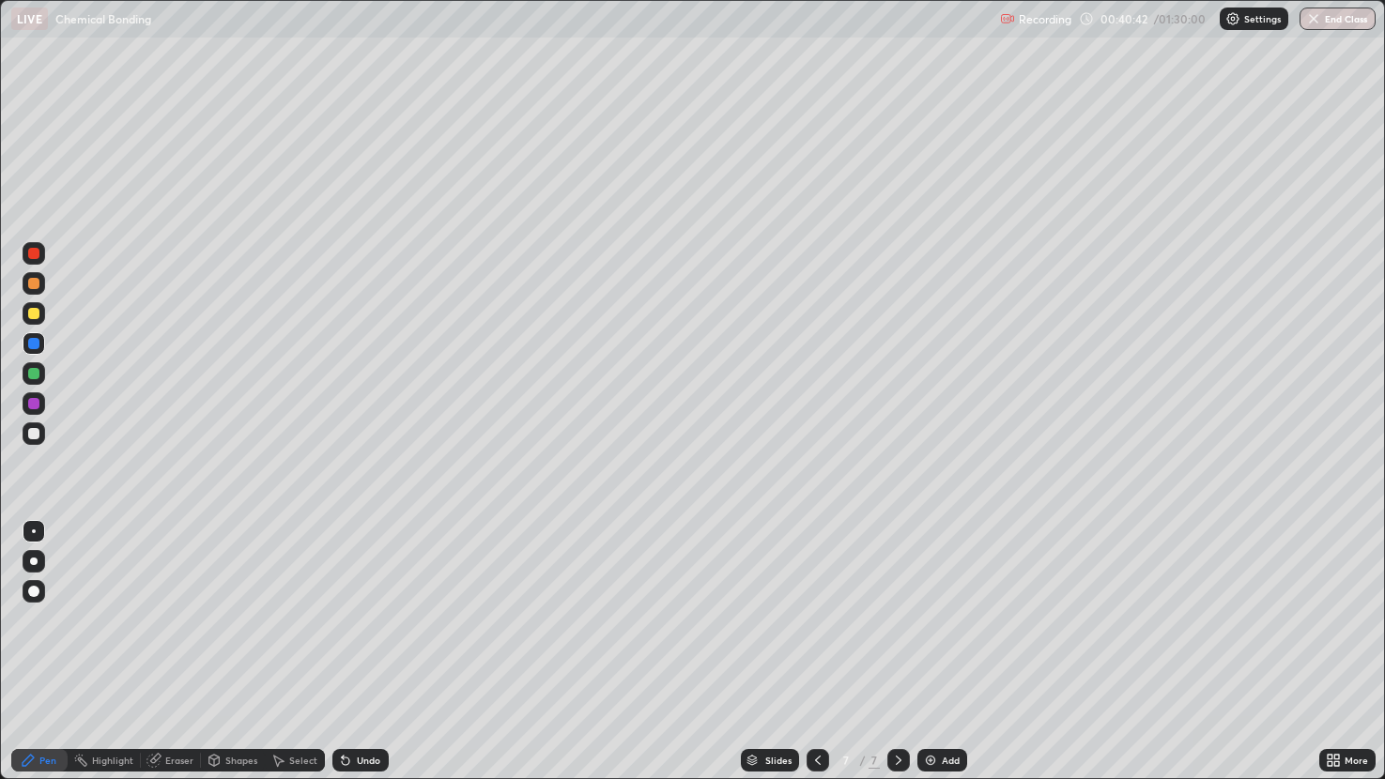
click at [40, 406] on div at bounding box center [34, 403] width 23 height 23
click at [28, 438] on div at bounding box center [33, 433] width 11 height 11
click at [357, 652] on div "Undo" at bounding box center [360, 760] width 56 height 23
click at [54, 626] on div "Erase all" at bounding box center [33, 390] width 45 height 704
click at [166, 652] on div "Eraser" at bounding box center [179, 760] width 28 height 9
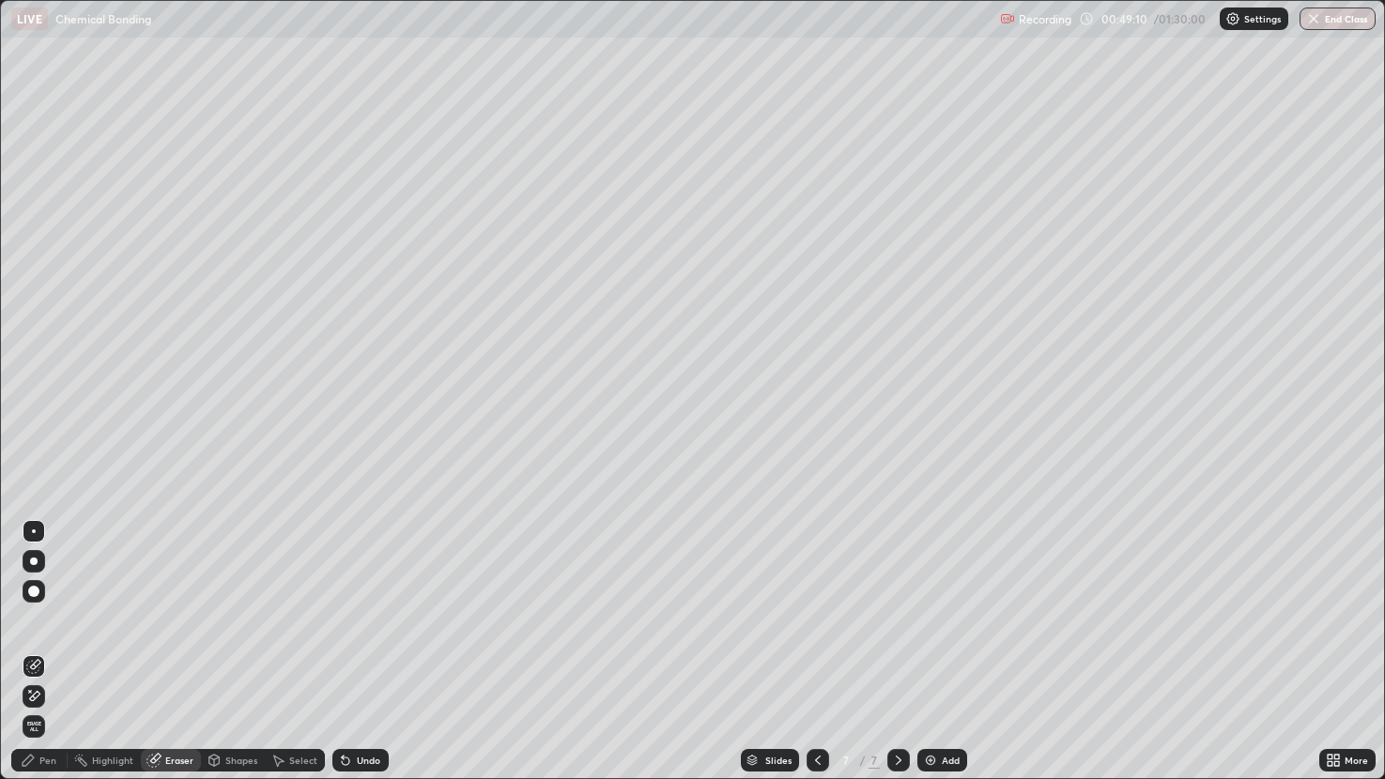
click at [46, 652] on div "Pen" at bounding box center [47, 760] width 17 height 9
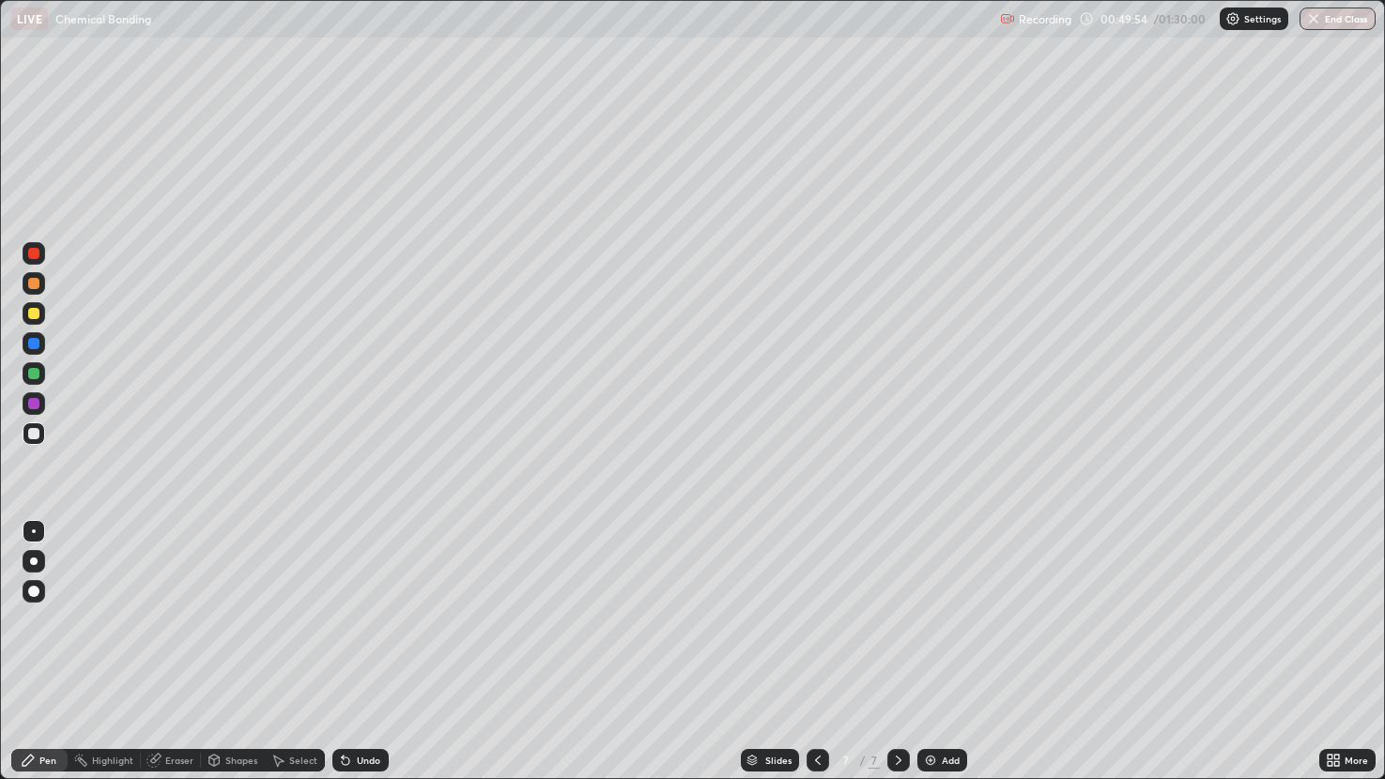
click at [926, 652] on img at bounding box center [930, 760] width 15 height 15
click at [375, 652] on div "Undo" at bounding box center [368, 760] width 23 height 9
click at [376, 652] on div "Undo" at bounding box center [357, 761] width 64 height 38
click at [376, 652] on div "Undo" at bounding box center [360, 760] width 56 height 23
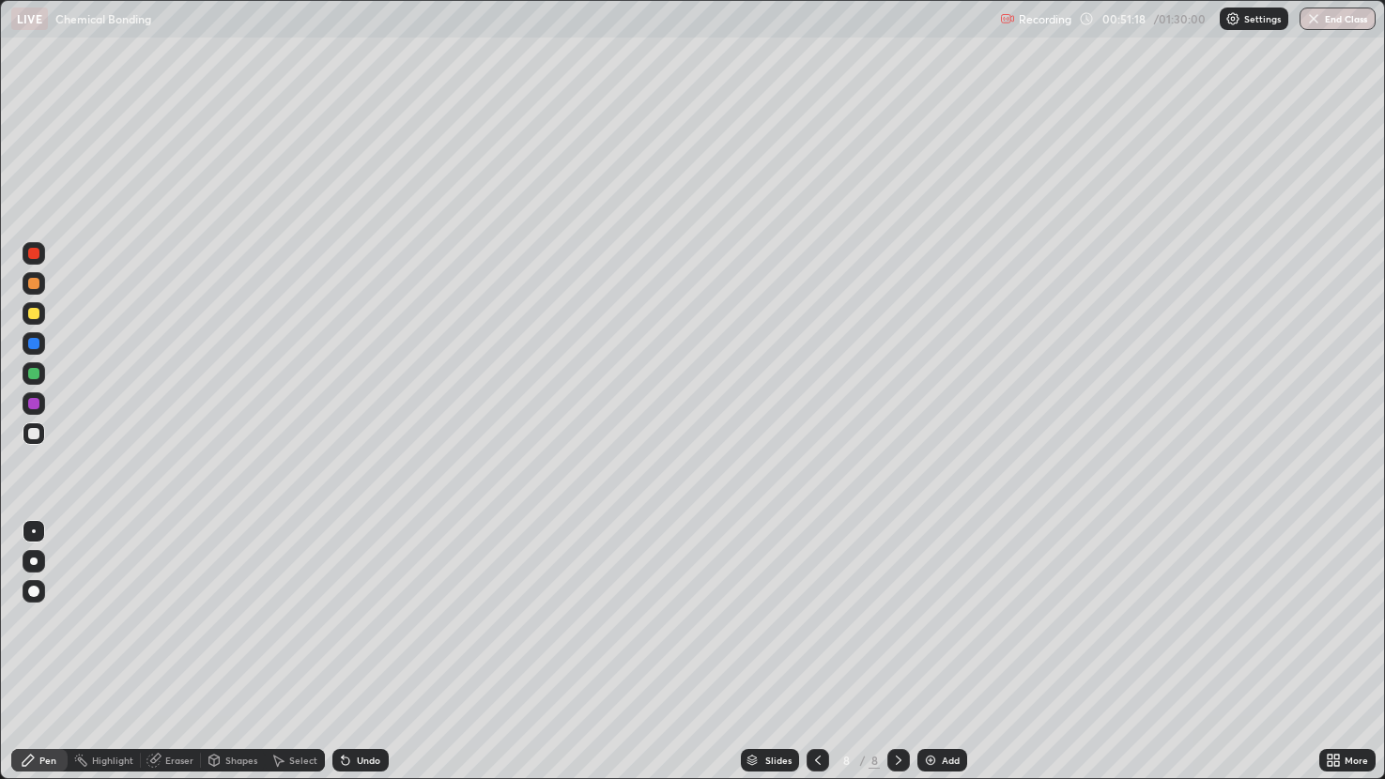
click at [379, 652] on div "Undo" at bounding box center [360, 760] width 56 height 23
click at [116, 652] on div "Highlight" at bounding box center [112, 760] width 41 height 9
click at [52, 652] on div "Pen" at bounding box center [47, 760] width 17 height 9
click at [38, 414] on div at bounding box center [34, 403] width 23 height 23
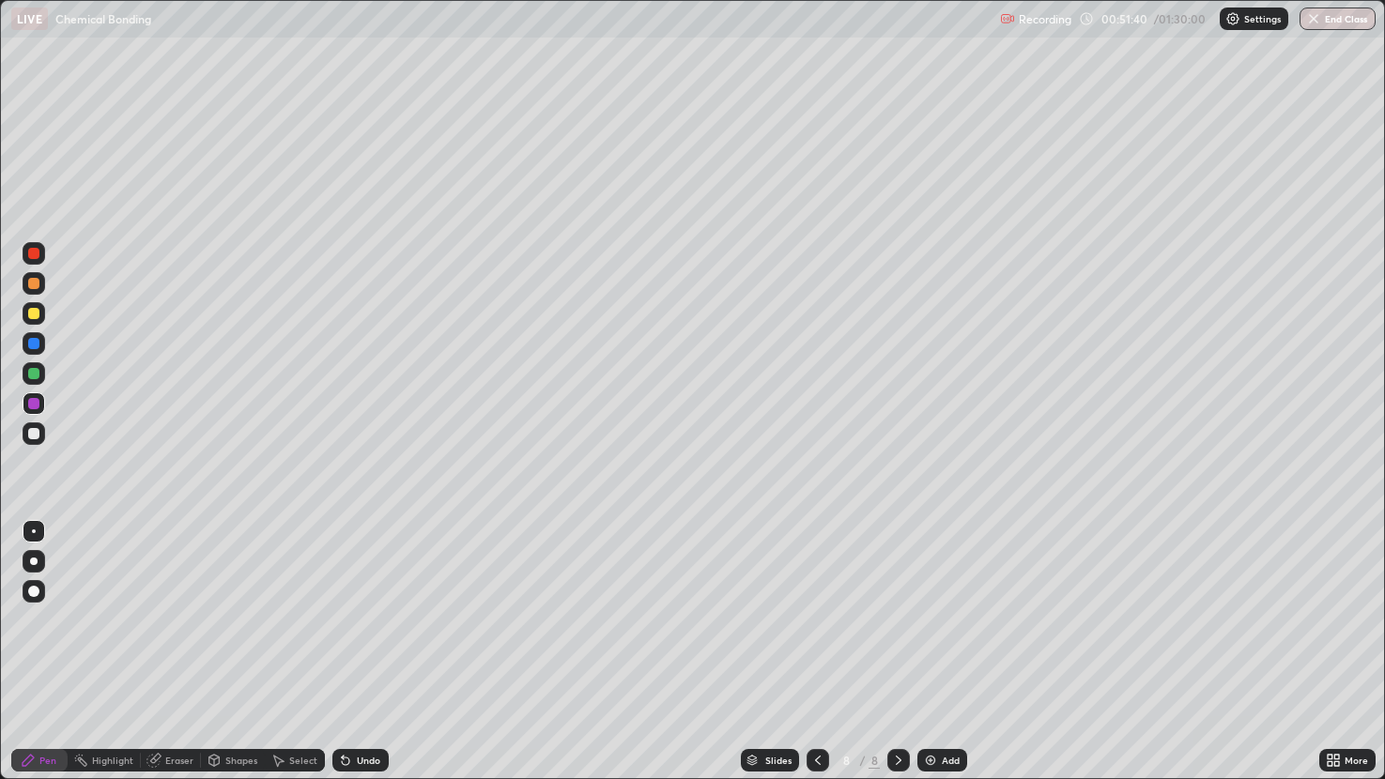
click at [362, 652] on div "Undo" at bounding box center [368, 760] width 23 height 9
click at [42, 338] on div at bounding box center [34, 343] width 23 height 23
click at [43, 315] on div at bounding box center [34, 313] width 23 height 23
click at [359, 652] on div "Undo" at bounding box center [360, 760] width 56 height 23
click at [935, 652] on img at bounding box center [930, 760] width 15 height 15
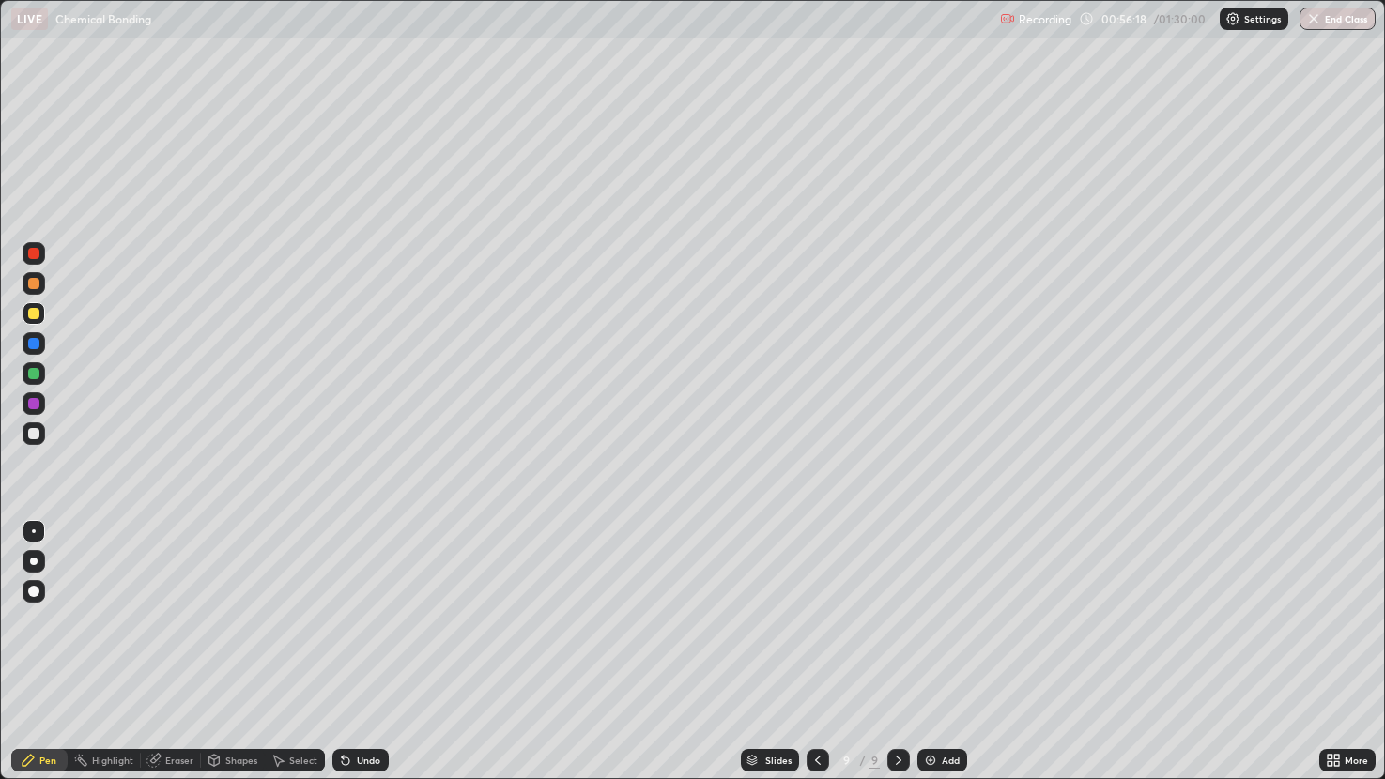
click at [35, 344] on div at bounding box center [33, 343] width 11 height 11
click at [369, 652] on div "Undo" at bounding box center [360, 760] width 56 height 23
click at [34, 434] on div at bounding box center [33, 433] width 11 height 11
click at [177, 652] on div "Eraser" at bounding box center [179, 760] width 28 height 9
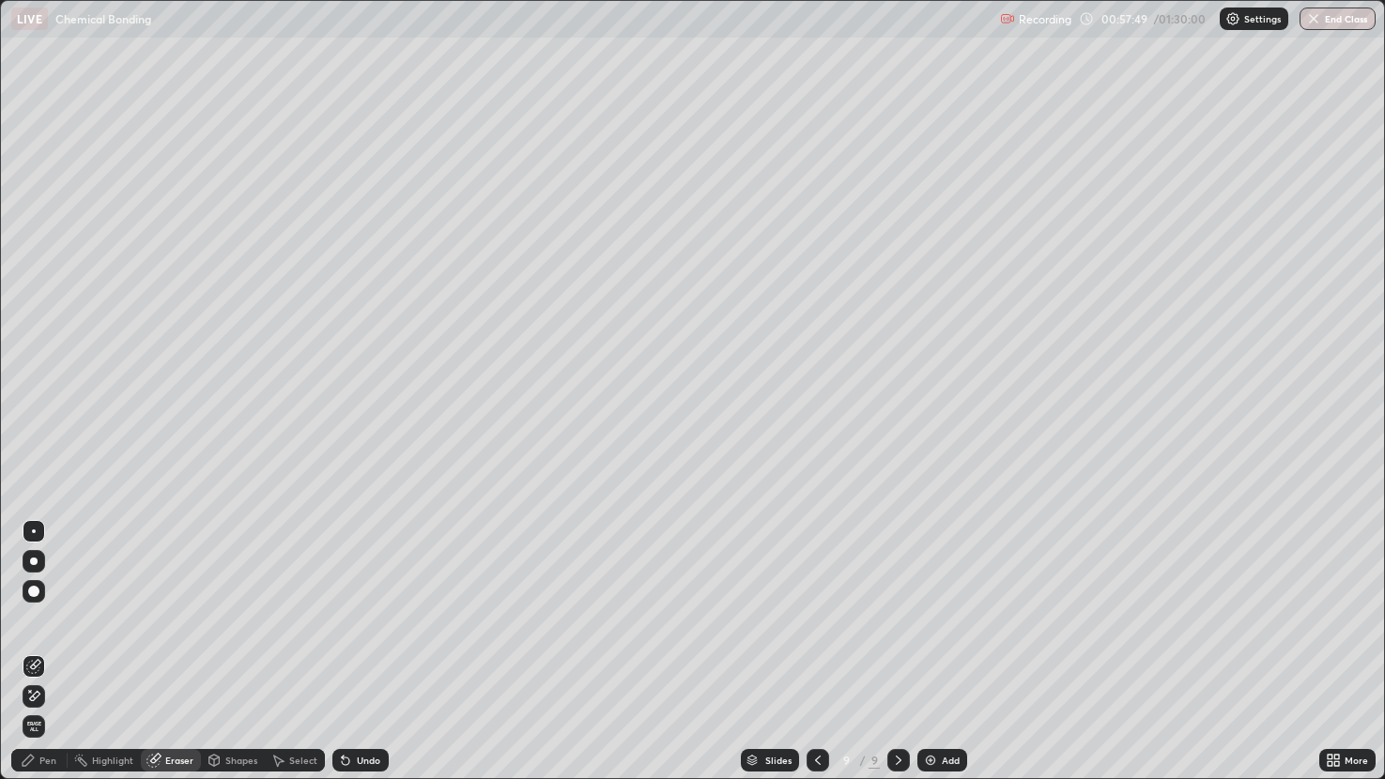
click at [51, 652] on div "Pen" at bounding box center [47, 760] width 17 height 9
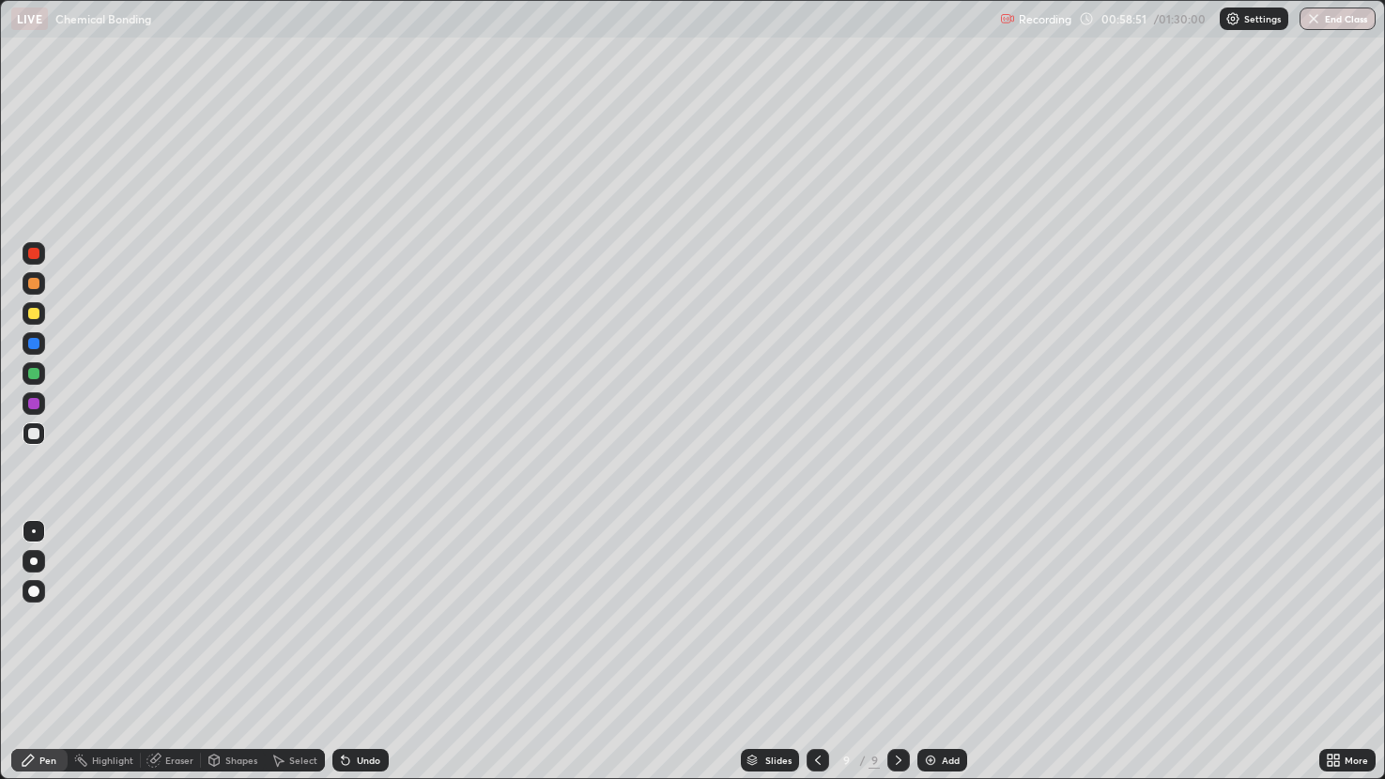
click at [36, 406] on div at bounding box center [33, 403] width 11 height 11
click at [30, 277] on div at bounding box center [34, 283] width 23 height 23
click at [929, 652] on div "Add" at bounding box center [942, 760] width 50 height 23
click at [369, 652] on div "Undo" at bounding box center [368, 760] width 23 height 9
click at [376, 652] on div "Undo" at bounding box center [368, 760] width 23 height 9
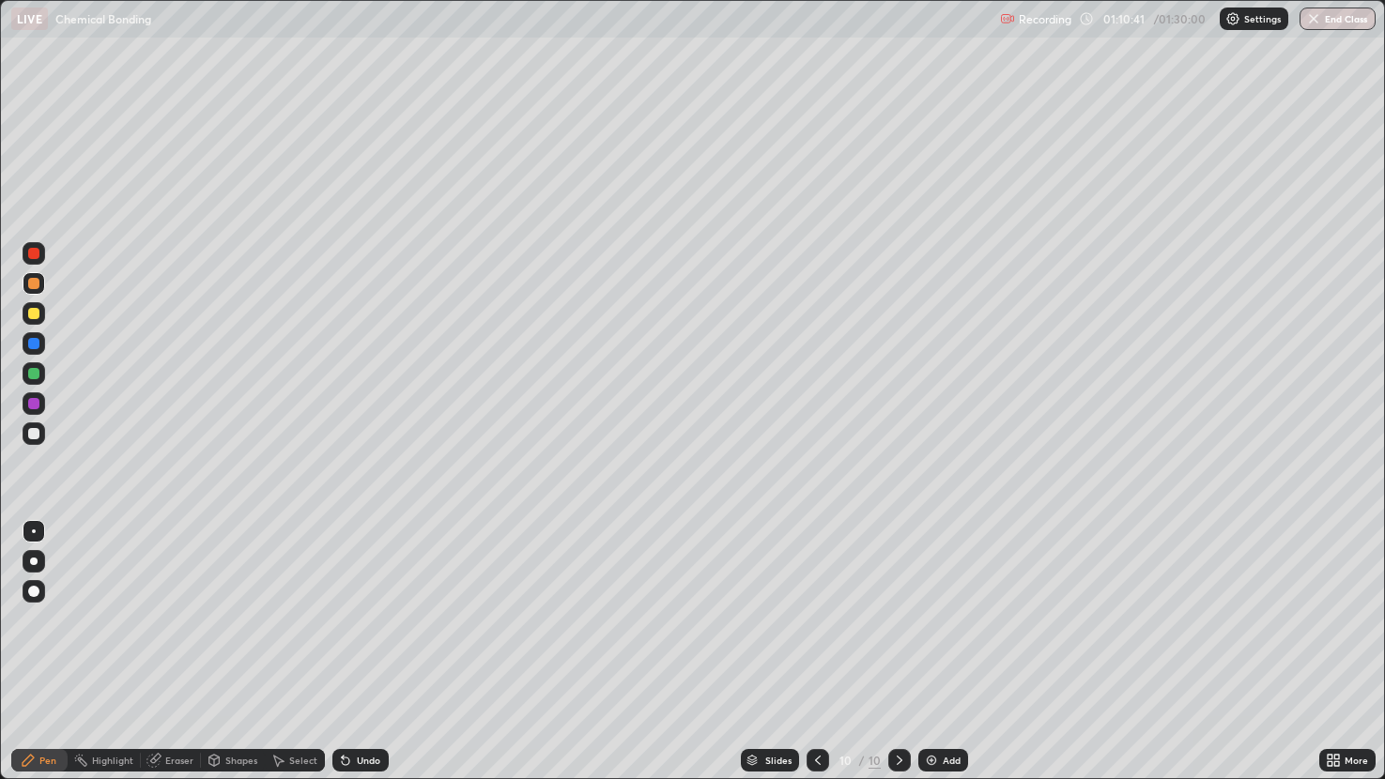
click at [816, 652] on icon at bounding box center [817, 760] width 15 height 15
click at [298, 652] on div "Select" at bounding box center [303, 760] width 28 height 9
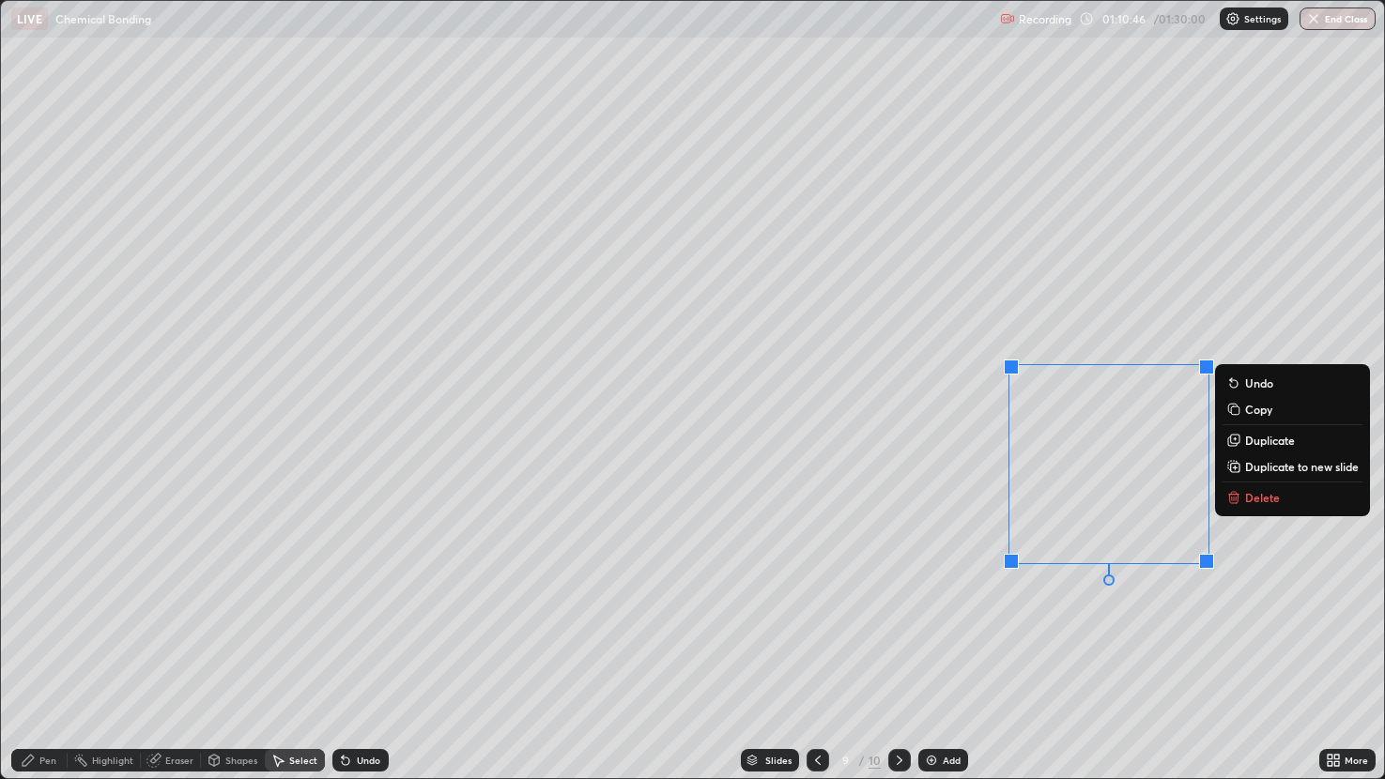
click at [1290, 495] on button "Delete" at bounding box center [1292, 497] width 140 height 23
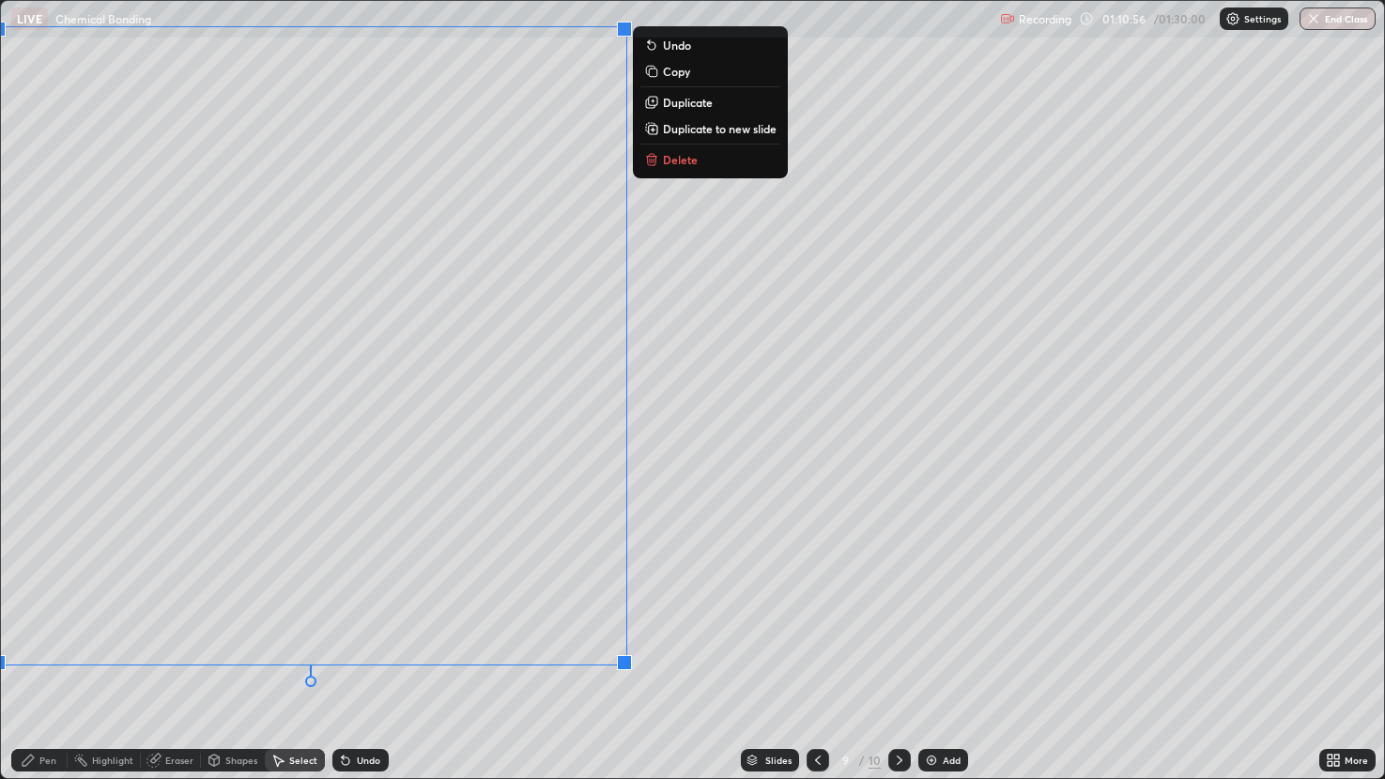
click at [729, 494] on div "0 ° Undo Copy Duplicate Duplicate to new slide Delete" at bounding box center [693, 389] width 1384 height 777
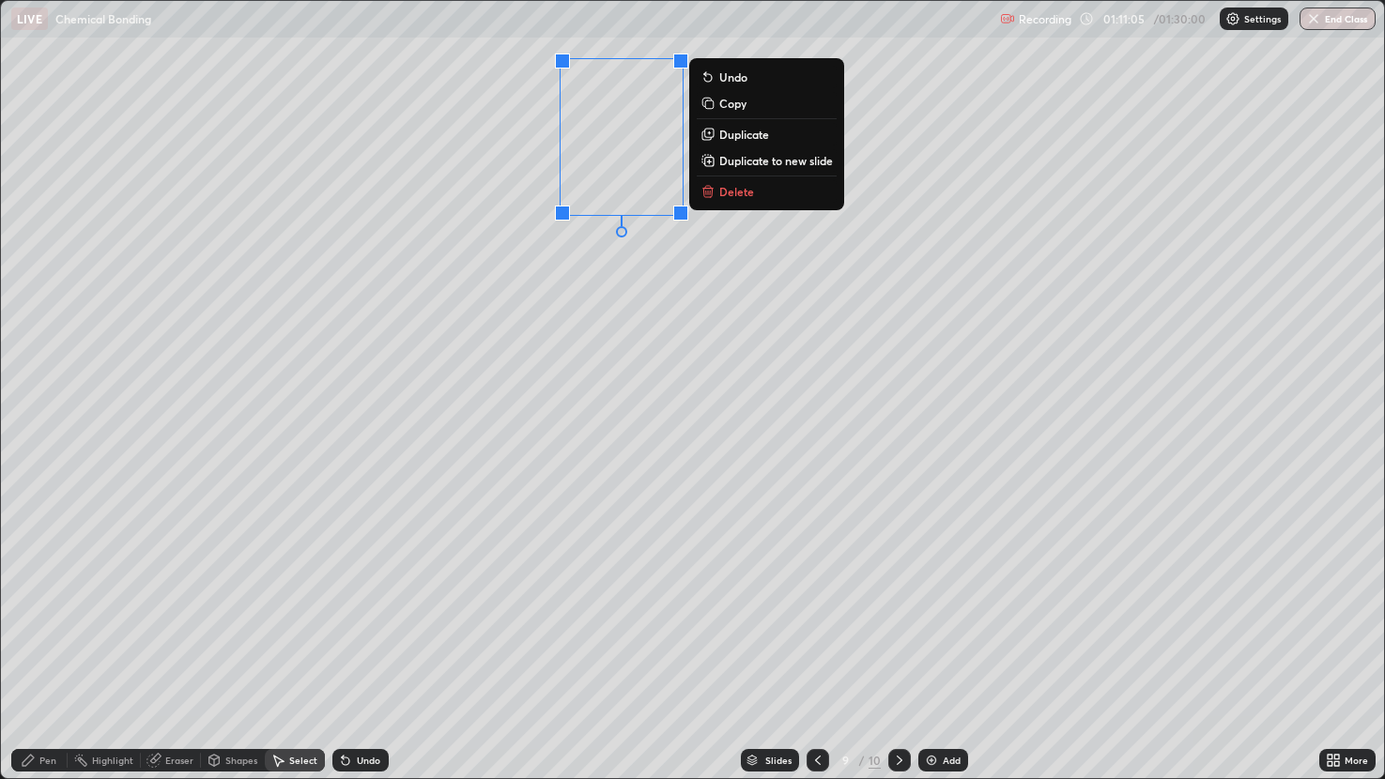
click at [769, 201] on button "Delete" at bounding box center [767, 191] width 140 height 23
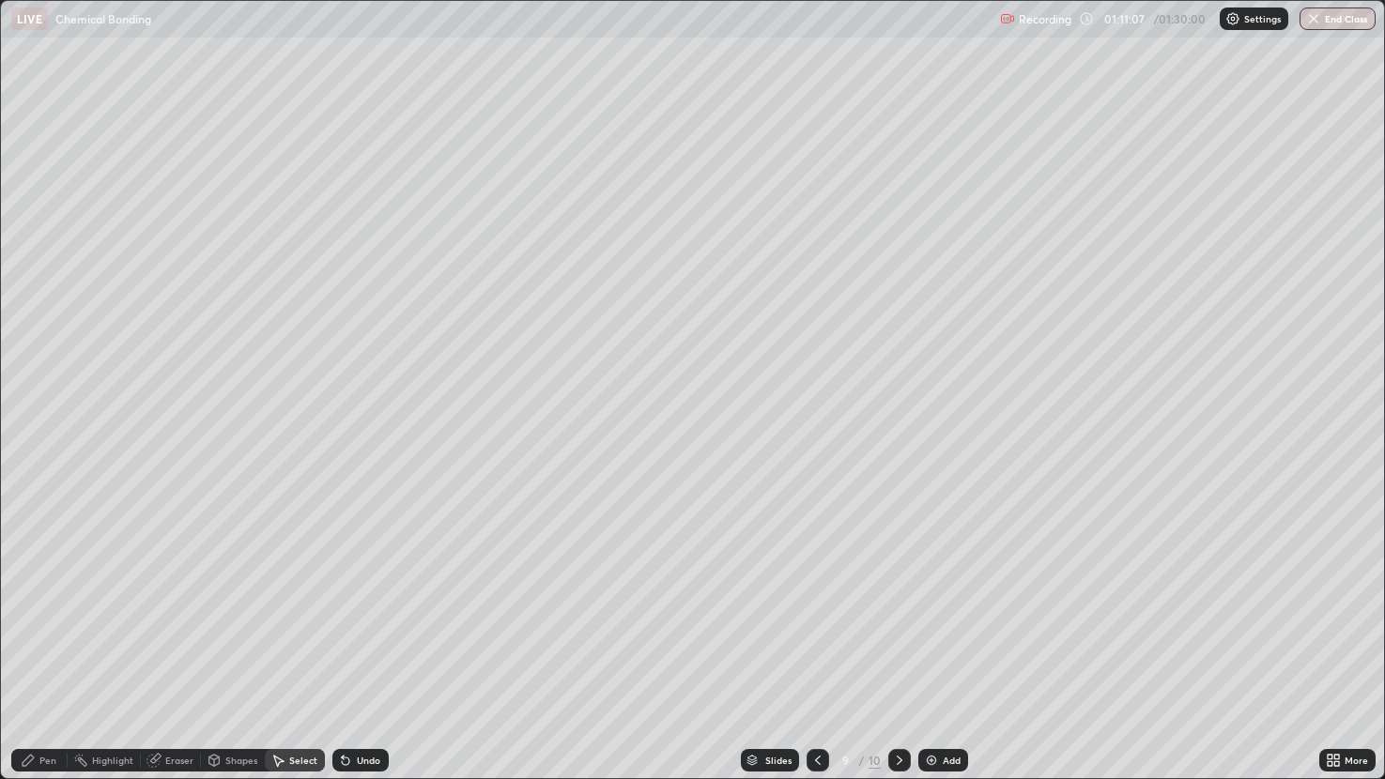
click at [367, 652] on div "Undo" at bounding box center [368, 760] width 23 height 9
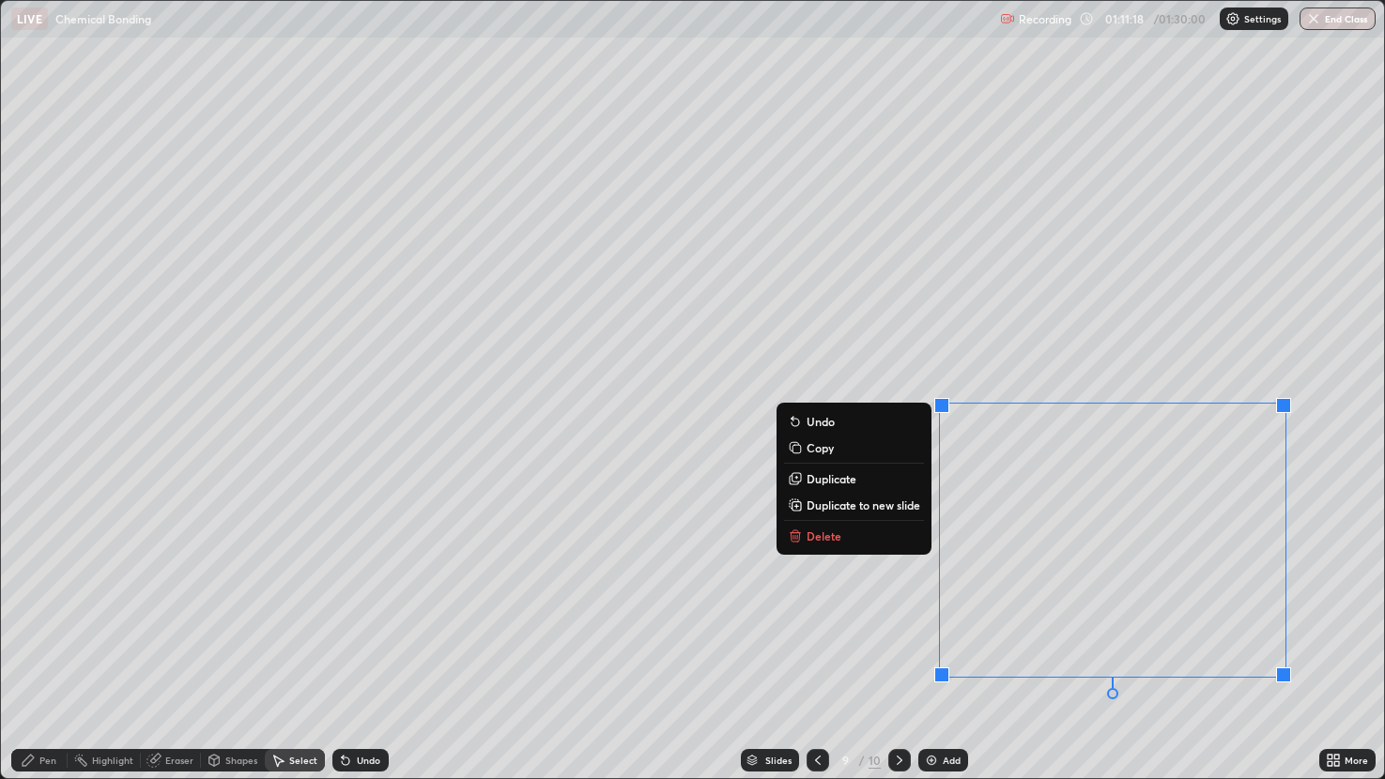
click at [1320, 573] on div "0 ° Undo Copy Duplicate Duplicate to new slide Delete" at bounding box center [693, 389] width 1384 height 777
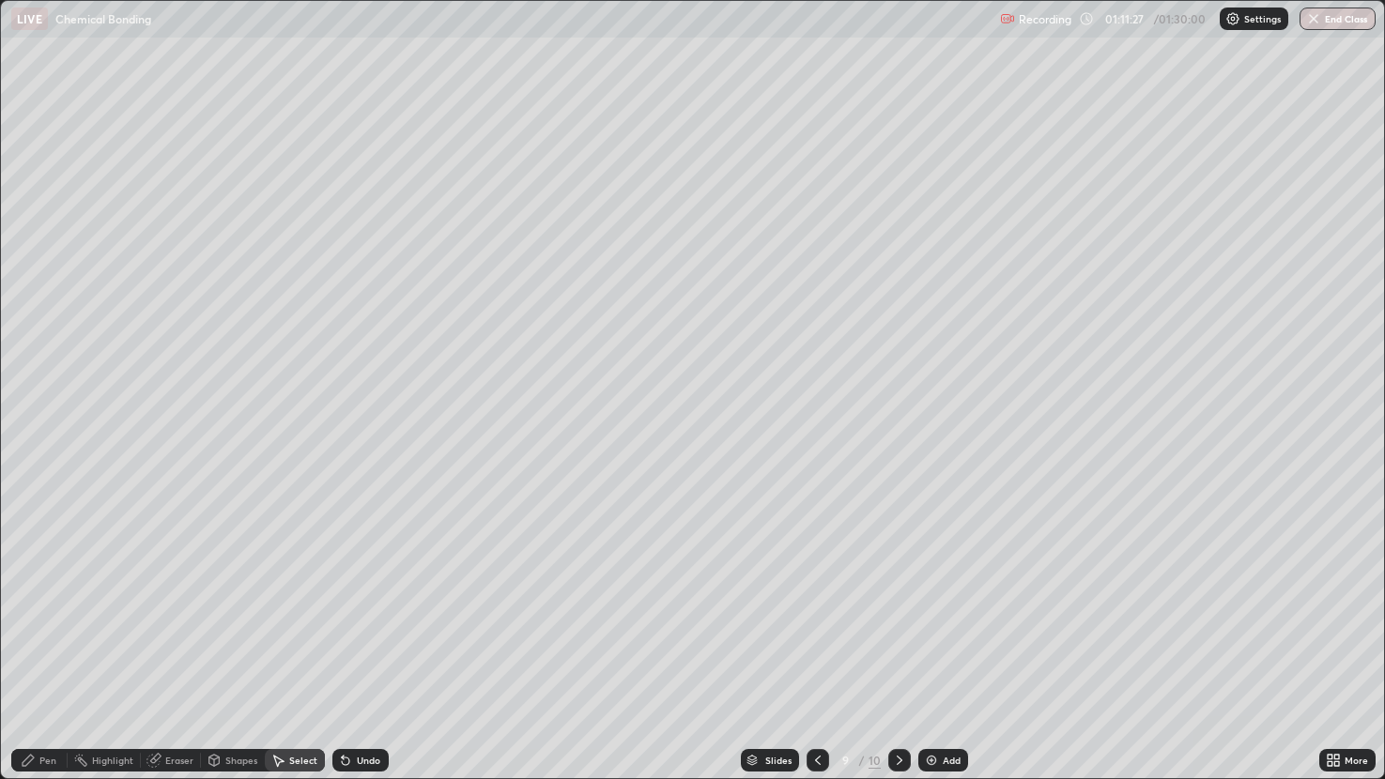
click at [42, 652] on div "Pen" at bounding box center [47, 760] width 17 height 9
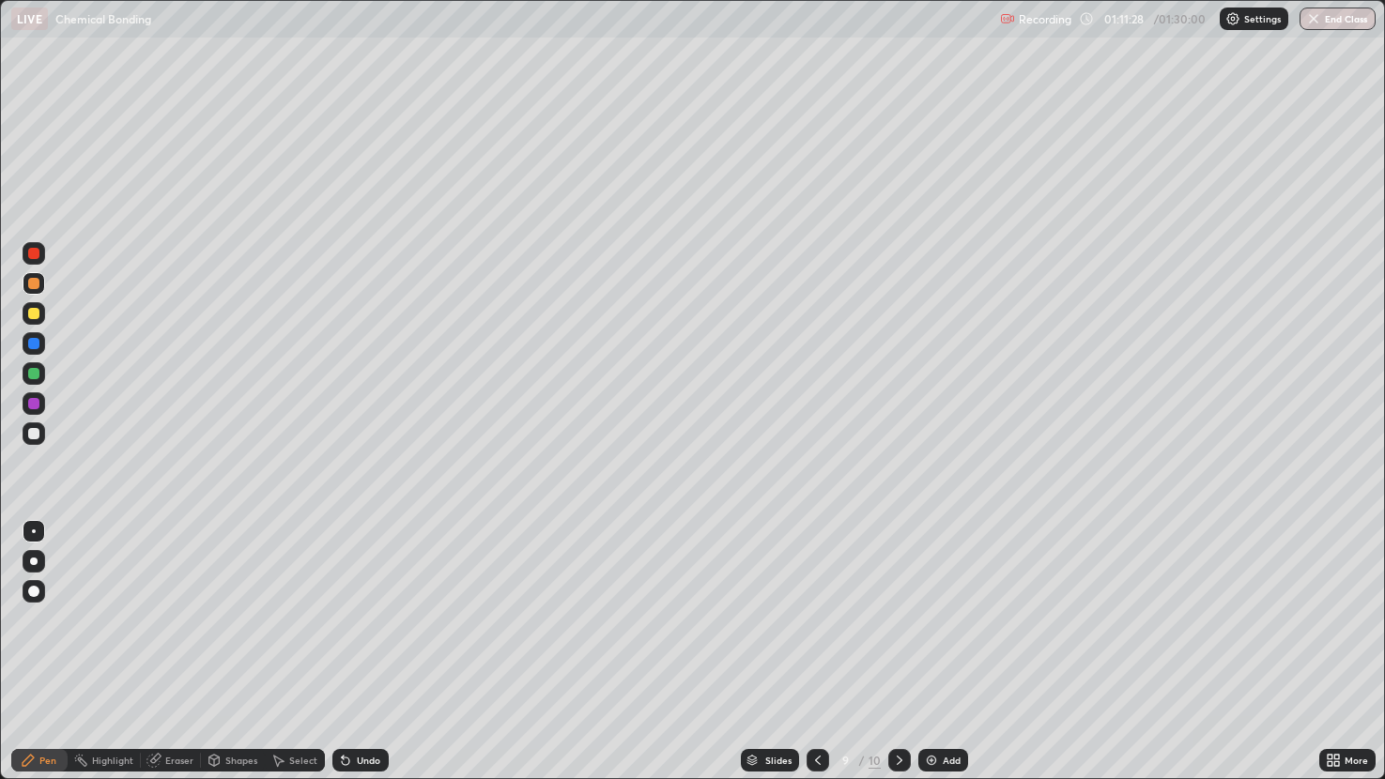
click at [34, 432] on div at bounding box center [33, 433] width 11 height 11
click at [355, 652] on div "Undo" at bounding box center [360, 760] width 56 height 23
click at [353, 652] on div "Undo" at bounding box center [360, 760] width 56 height 23
click at [352, 652] on div "Undo" at bounding box center [360, 760] width 56 height 23
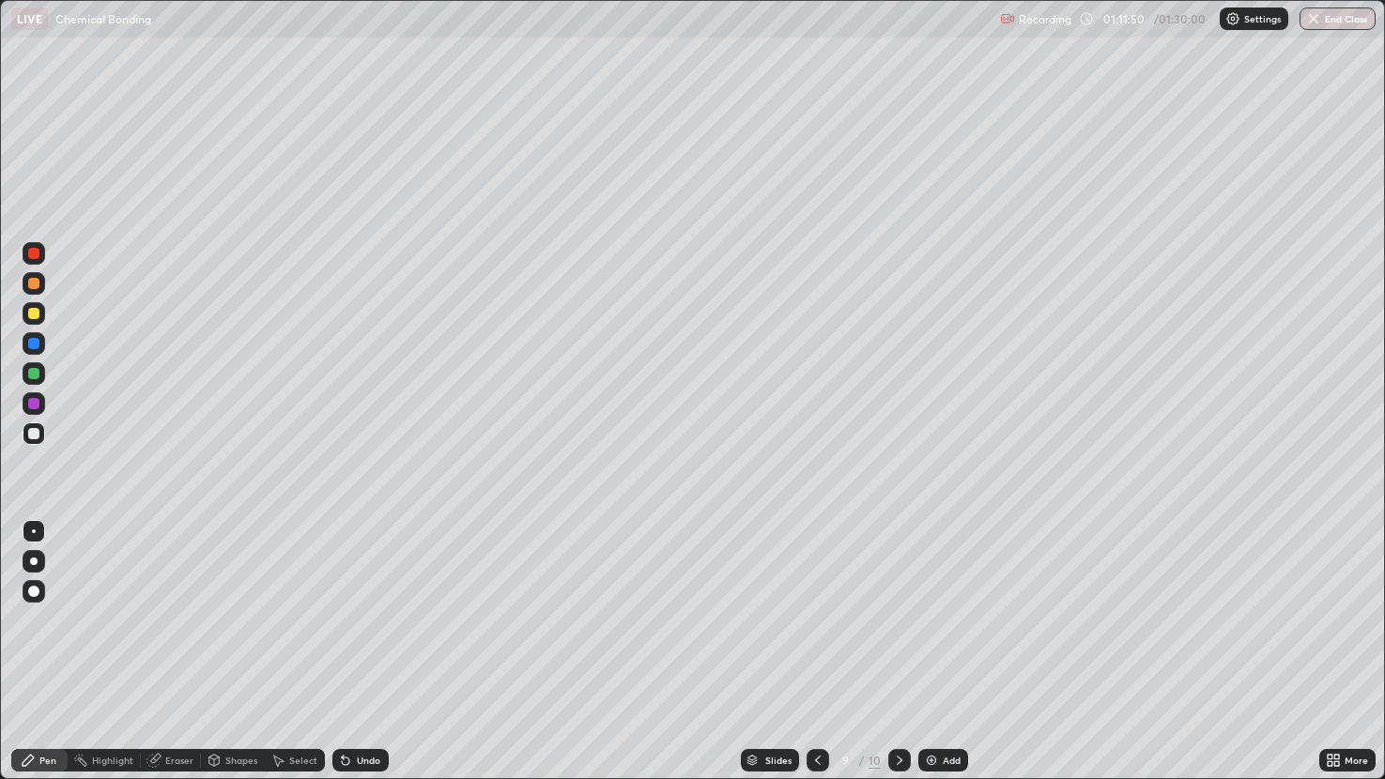
click at [351, 652] on icon at bounding box center [345, 760] width 15 height 15
click at [350, 652] on icon at bounding box center [345, 760] width 15 height 15
click at [347, 652] on icon at bounding box center [345, 760] width 15 height 15
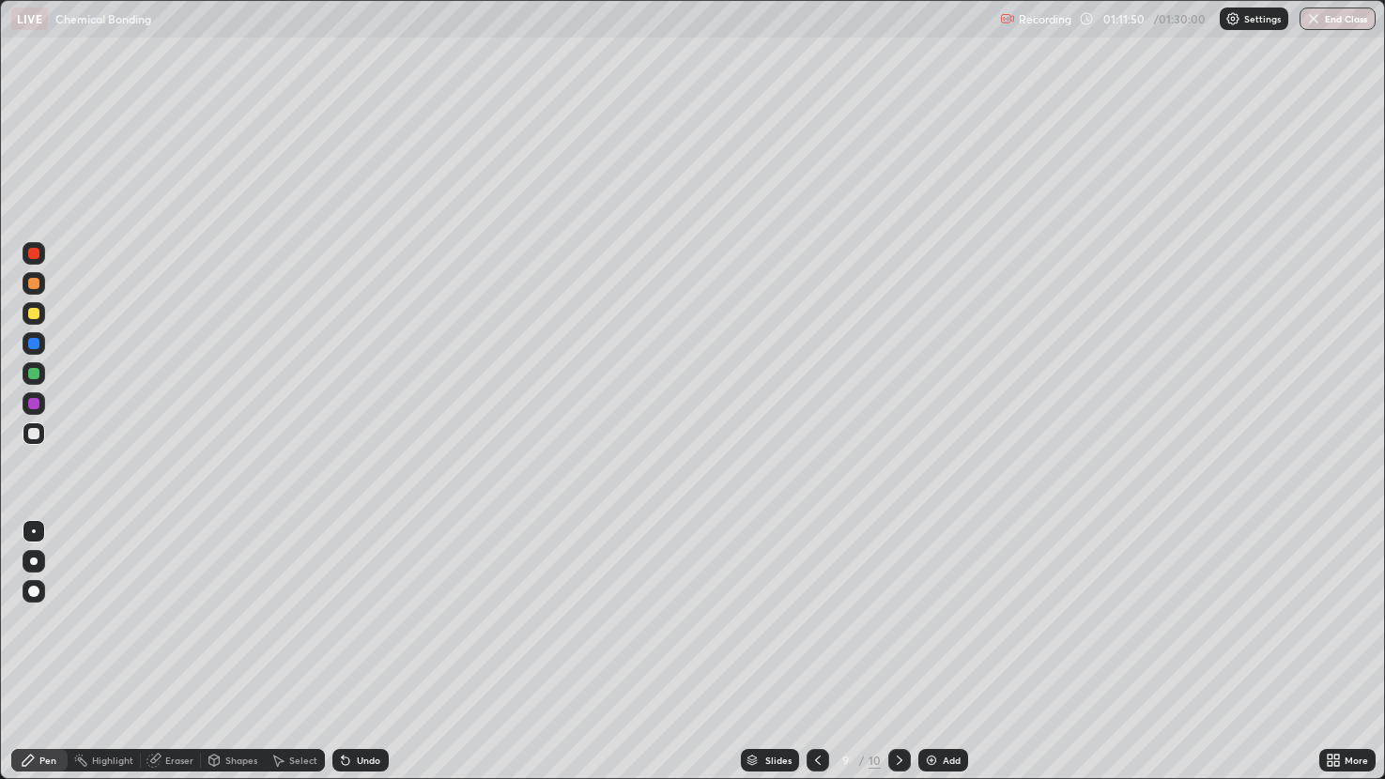
click at [347, 652] on icon at bounding box center [345, 760] width 15 height 15
click at [345, 652] on icon at bounding box center [346, 762] width 8 height 8
click at [343, 652] on icon at bounding box center [346, 762] width 8 height 8
click at [339, 652] on icon at bounding box center [345, 760] width 15 height 15
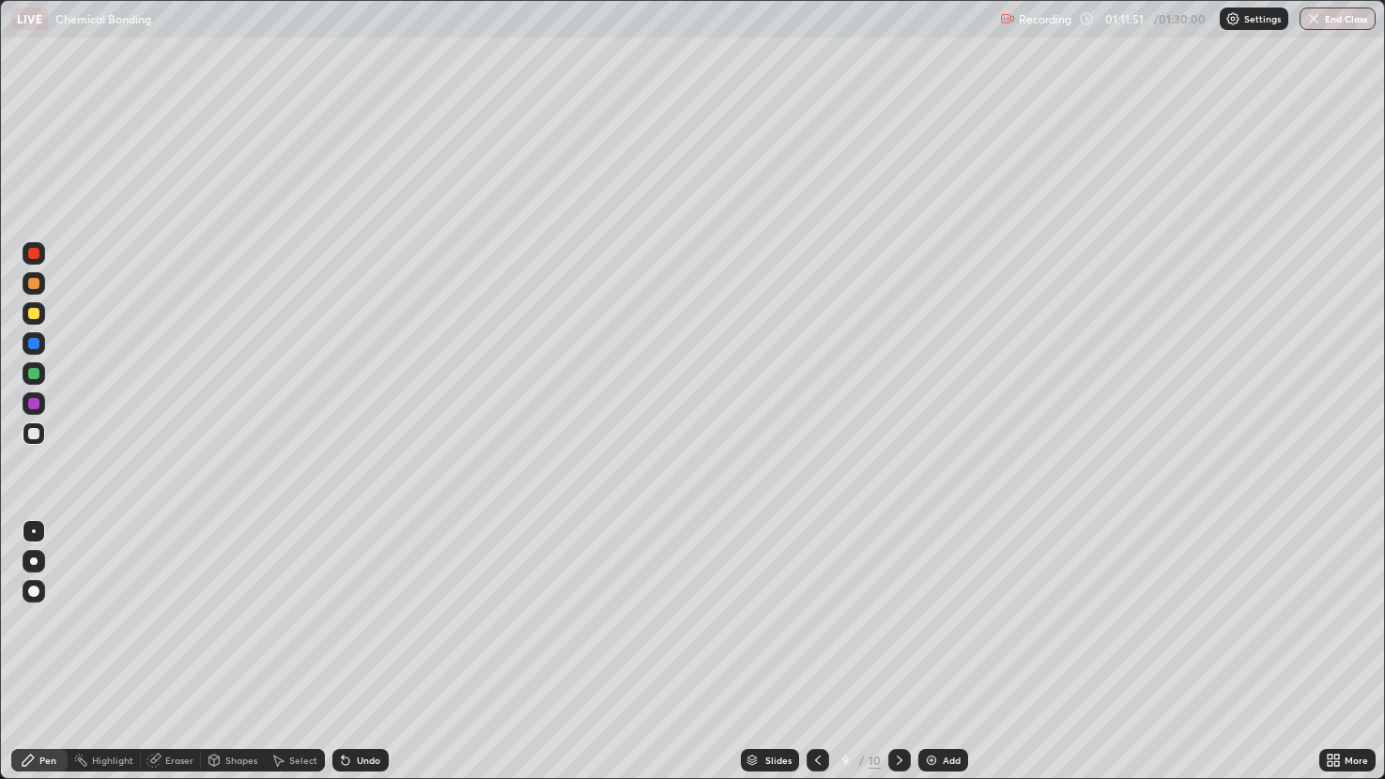
click at [342, 652] on icon at bounding box center [343, 757] width 2 height 2
click at [36, 315] on div at bounding box center [33, 313] width 11 height 11
click at [33, 369] on div at bounding box center [33, 373] width 11 height 11
click at [34, 433] on div at bounding box center [33, 433] width 11 height 11
click at [177, 652] on div "Eraser" at bounding box center [179, 760] width 28 height 9
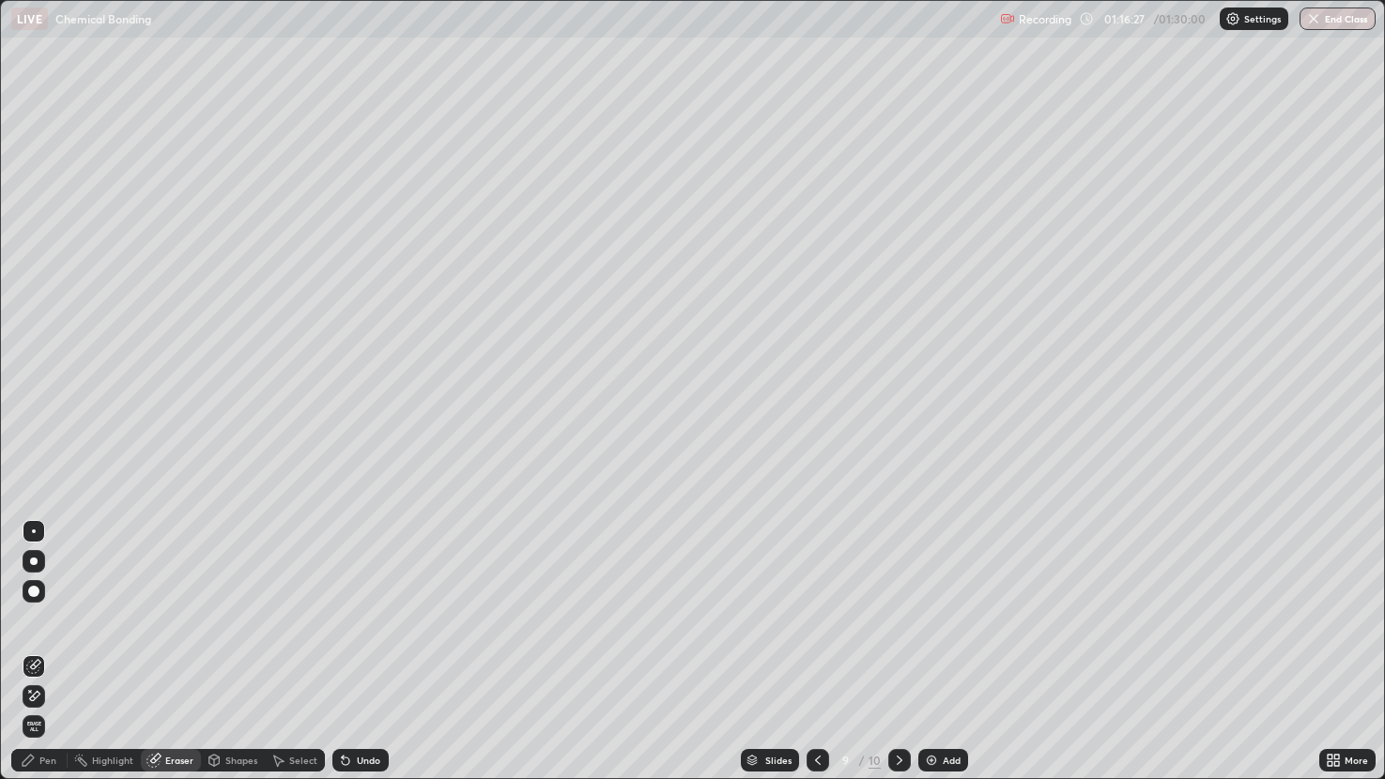
click at [35, 652] on icon at bounding box center [28, 760] width 15 height 15
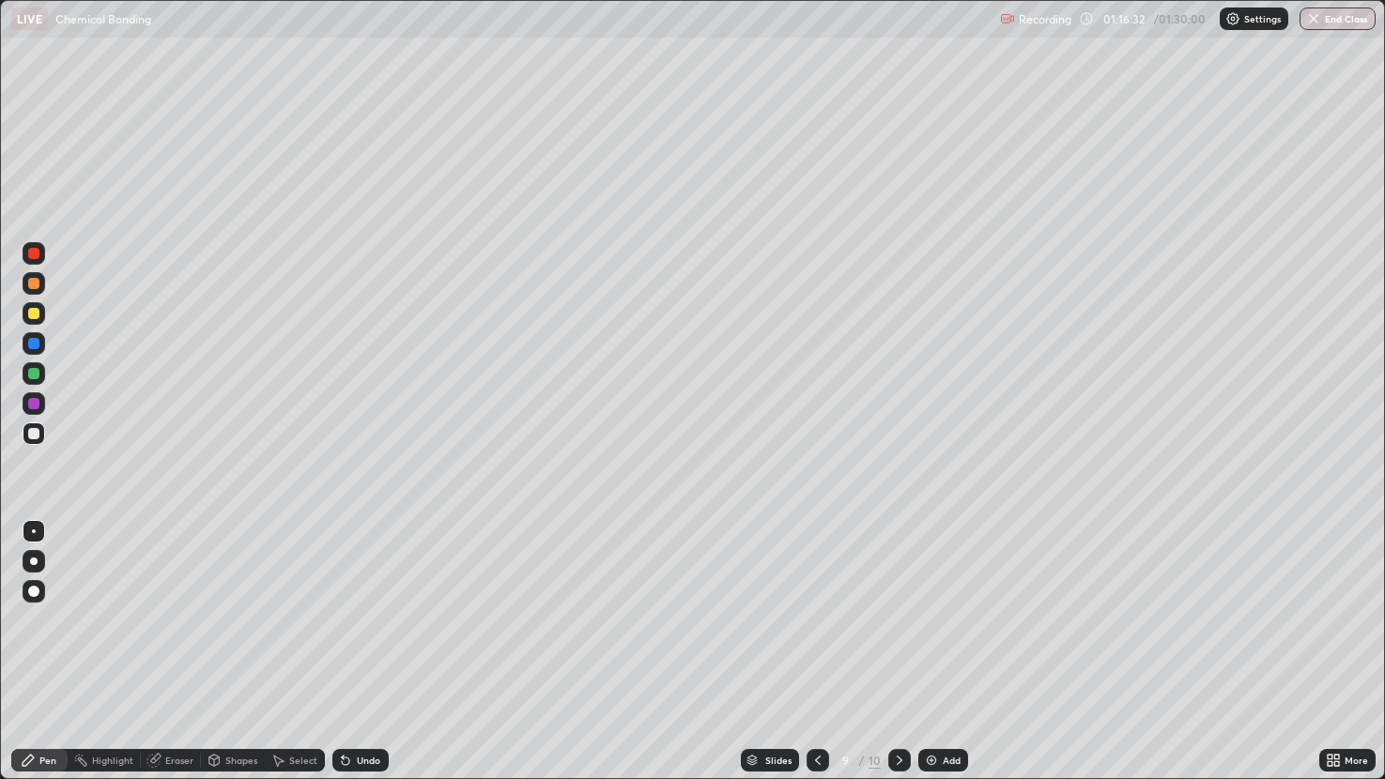
click at [35, 374] on div at bounding box center [33, 373] width 11 height 11
click at [899, 652] on icon at bounding box center [899, 760] width 15 height 15
click at [816, 652] on icon at bounding box center [817, 760] width 15 height 15
click at [936, 652] on img at bounding box center [931, 760] width 15 height 15
click at [816, 652] on icon at bounding box center [817, 760] width 15 height 15
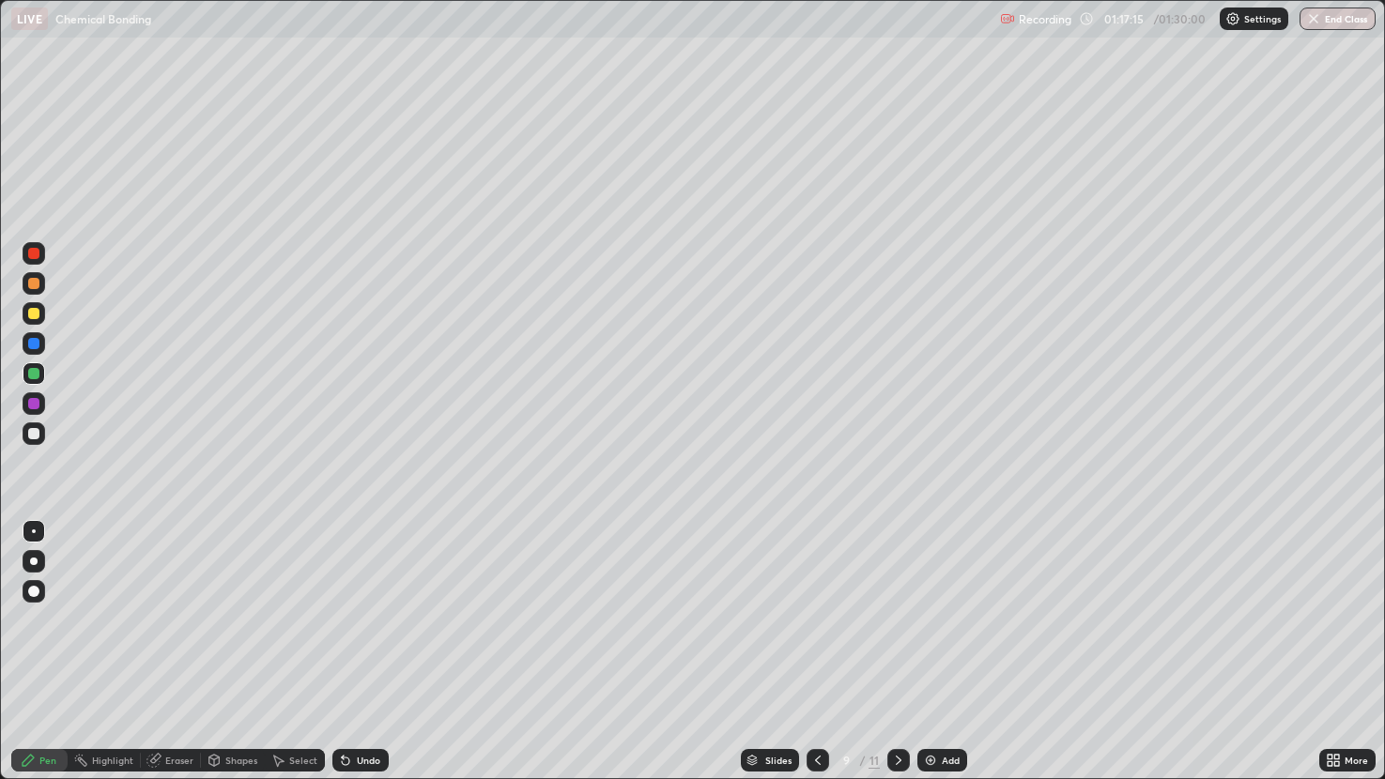
click at [35, 433] on div at bounding box center [33, 433] width 11 height 11
click at [1355, 23] on button "End Class" at bounding box center [1337, 19] width 76 height 23
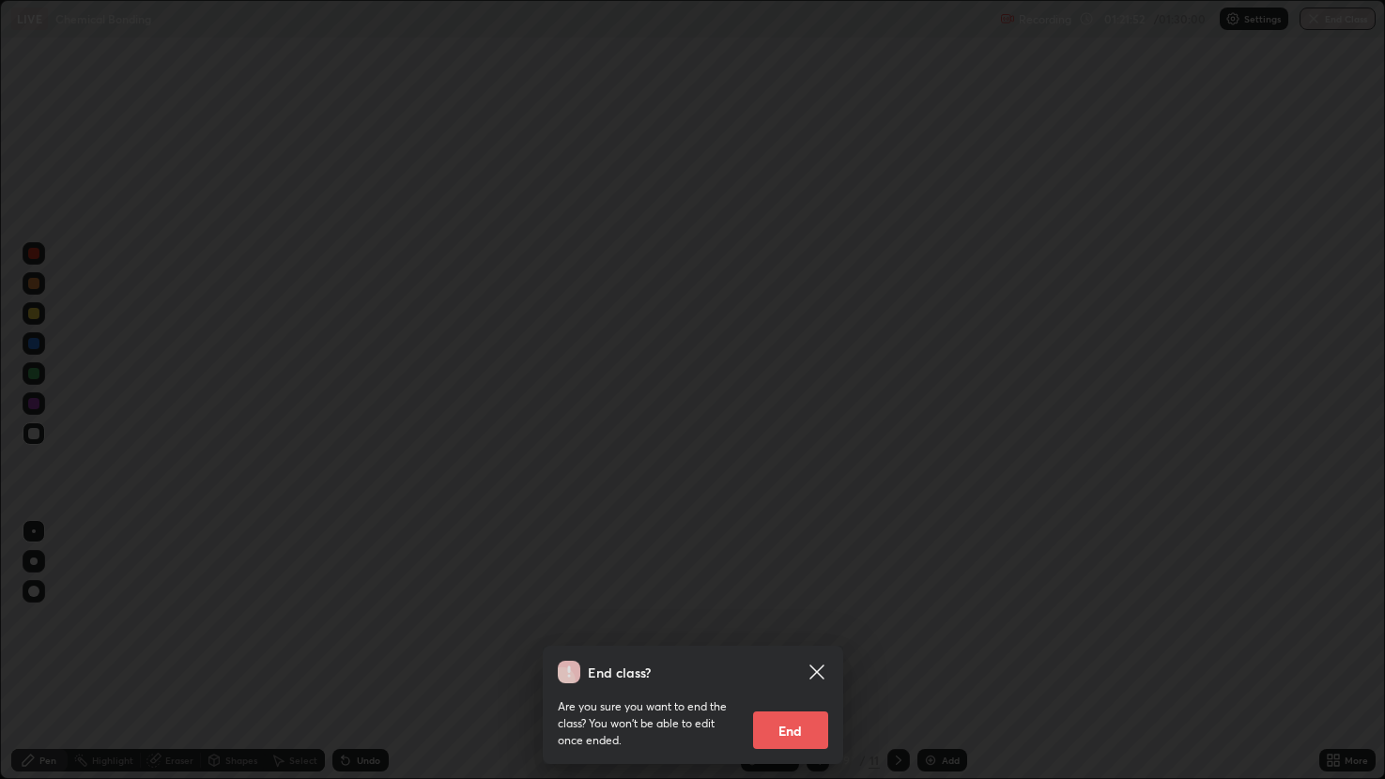
click at [1339, 275] on div "End class? Are you sure you want to end the class? You won’t be able to edit on…" at bounding box center [692, 389] width 1385 height 779
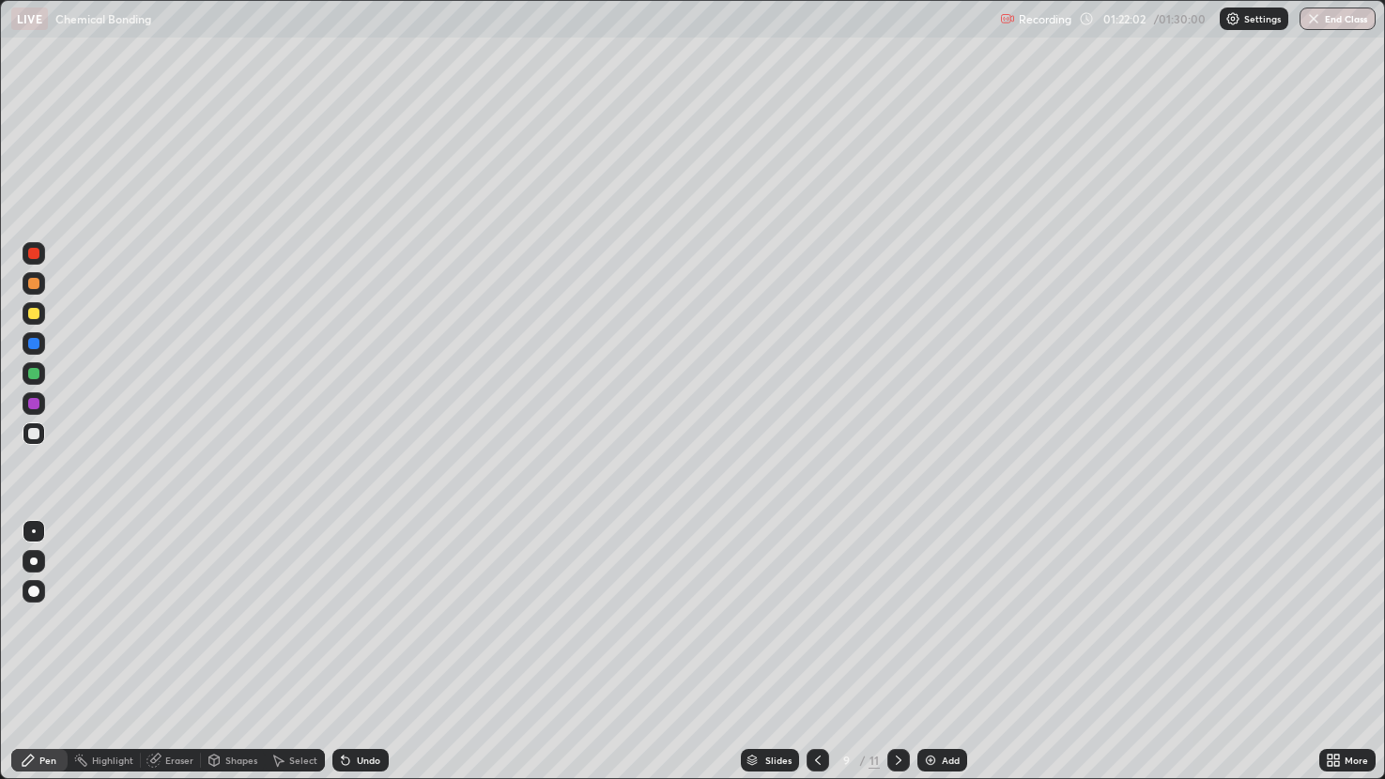
click at [1344, 27] on button "End Class" at bounding box center [1337, 19] width 76 height 23
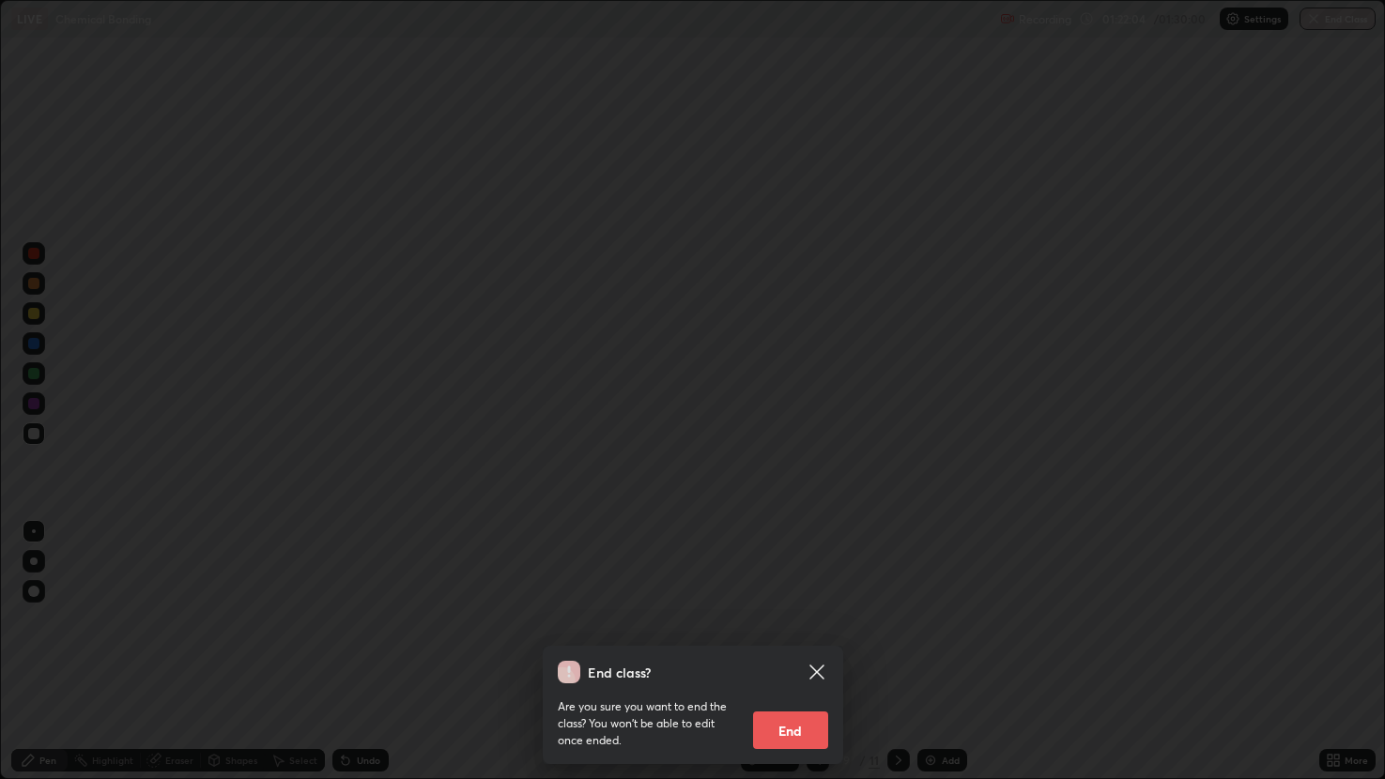
click at [805, 652] on button "End" at bounding box center [790, 731] width 75 height 38
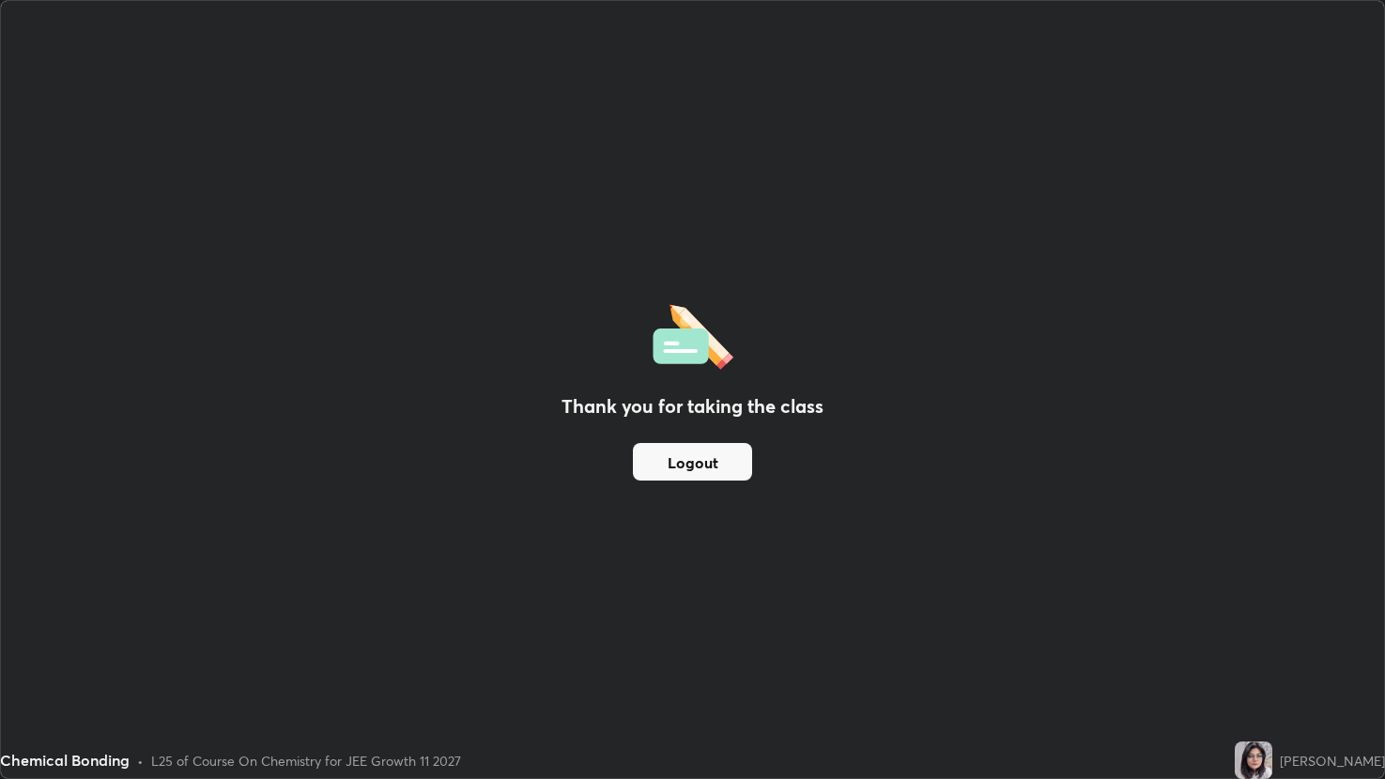
click at [730, 466] on button "Logout" at bounding box center [692, 462] width 119 height 38
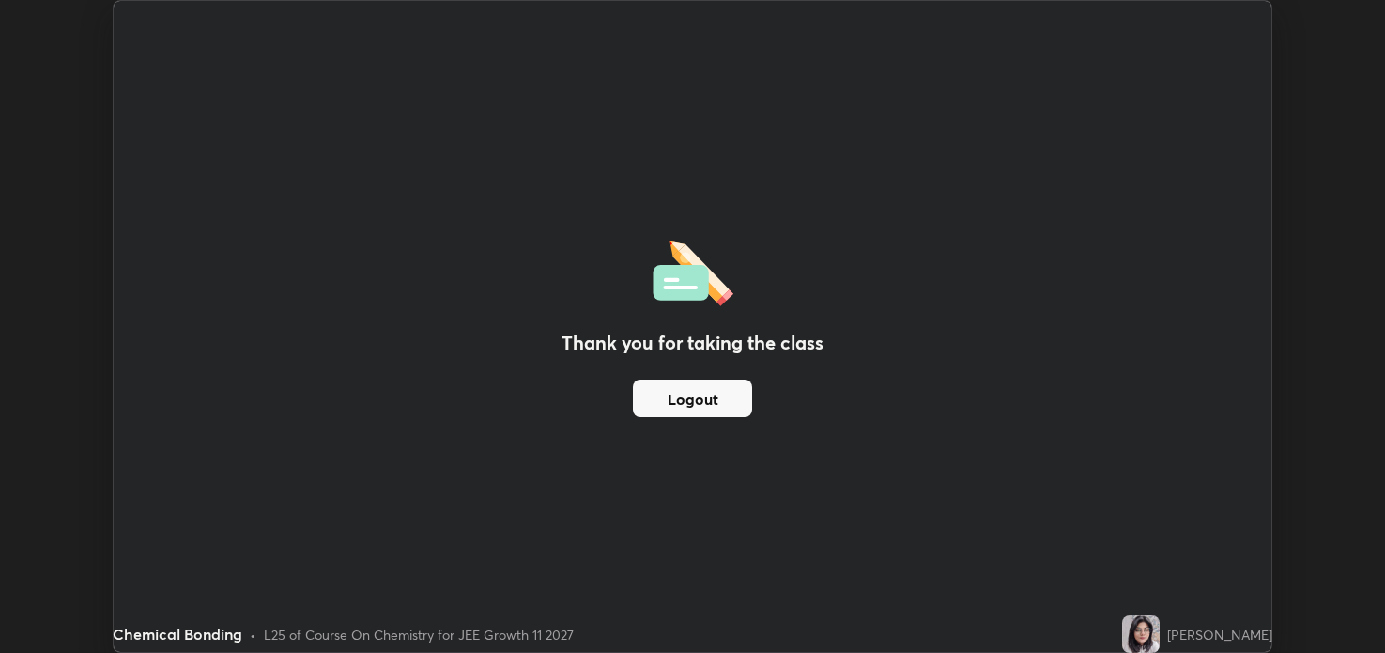
scroll to position [93237, 92503]
